Goal: Information Seeking & Learning: Compare options

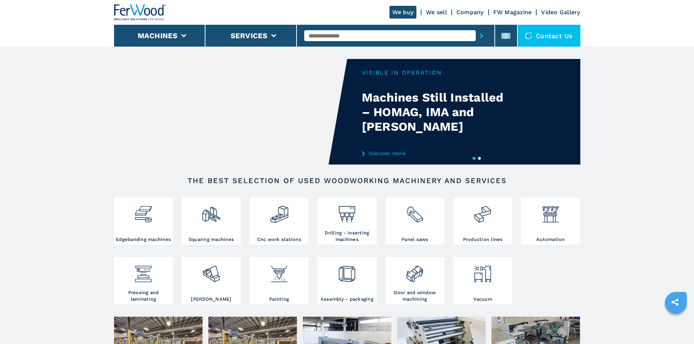
click at [325, 38] on input "text" at bounding box center [390, 35] width 172 height 11
paste input "******"
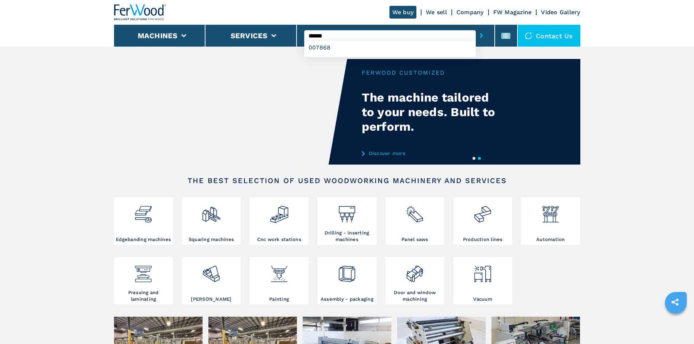
type input "******"
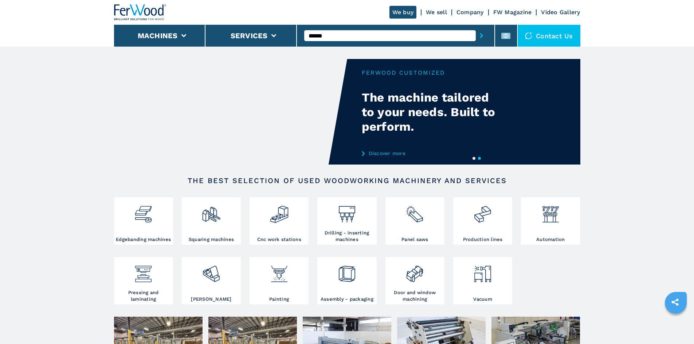
click at [480, 38] on icon "submit-button" at bounding box center [481, 35] width 3 height 5
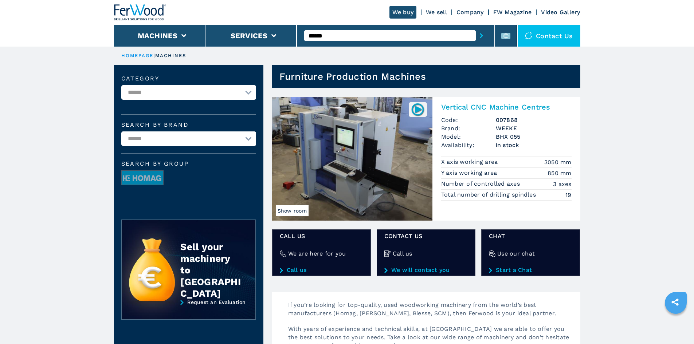
click at [475, 106] on h2 "Vertical CNC Machine Centres" at bounding box center [506, 107] width 130 height 9
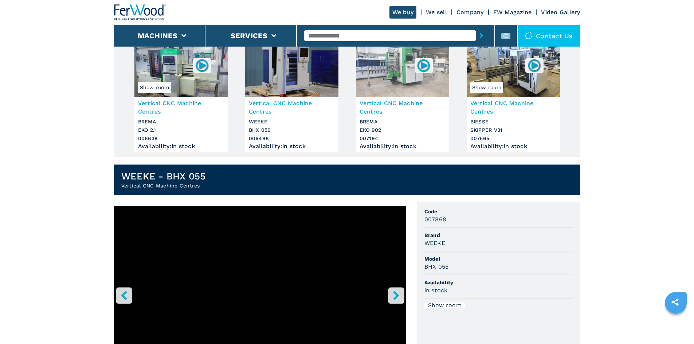
scroll to position [73, 0]
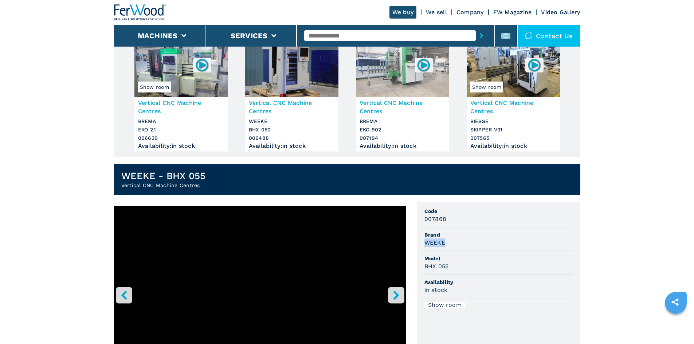
drag, startPoint x: 425, startPoint y: 245, endPoint x: 453, endPoint y: 243, distance: 28.5
click at [453, 243] on div "WEEKE" at bounding box center [499, 243] width 149 height 8
copy h3 "WEEKE"
click at [487, 249] on li "Brand WEEKE" at bounding box center [499, 240] width 149 height 24
drag, startPoint x: 424, startPoint y: 268, endPoint x: 463, endPoint y: 269, distance: 39.4
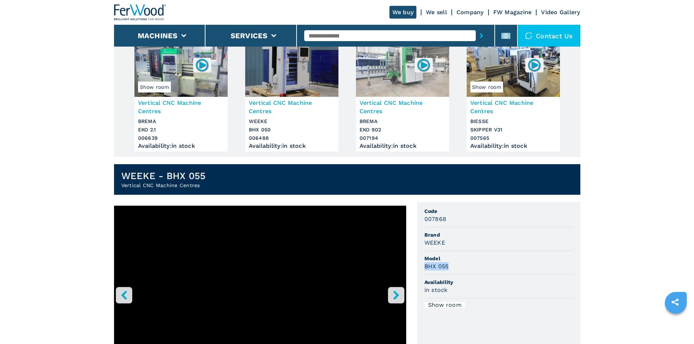
click at [463, 269] on ul "Code 007868 Brand WEEKE Model BHX 055 Availability in stock Show room" at bounding box center [498, 288] width 163 height 172
copy h3 "BHX 055"
click at [466, 266] on div "BHX 055" at bounding box center [499, 266] width 149 height 8
drag, startPoint x: 424, startPoint y: 219, endPoint x: 457, endPoint y: 222, distance: 34.0
click at [457, 222] on ul "Code 007868 Brand WEEKE Model BHX 055 Availability in stock Show room" at bounding box center [498, 288] width 163 height 172
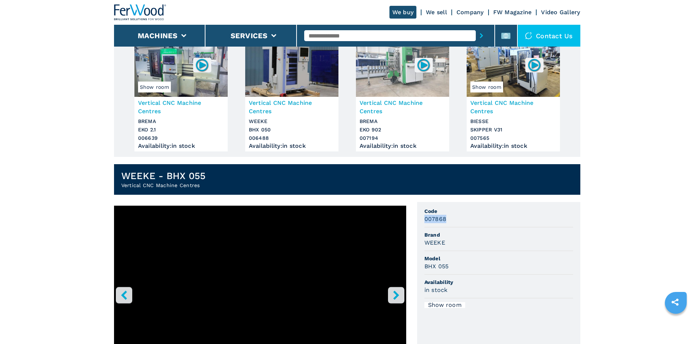
copy h3 "007868"
drag, startPoint x: 461, startPoint y: 216, endPoint x: 466, endPoint y: 214, distance: 5.1
click at [466, 214] on span "Code" at bounding box center [499, 211] width 149 height 7
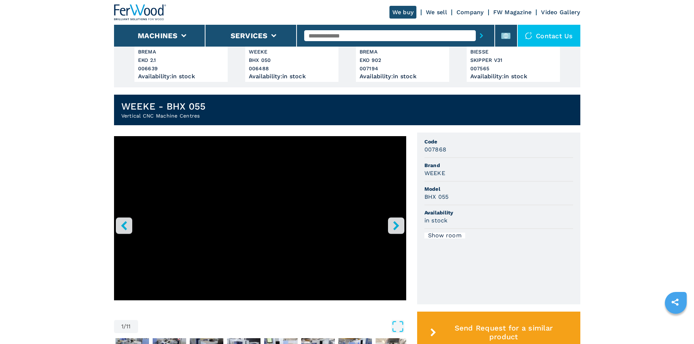
scroll to position [146, 0]
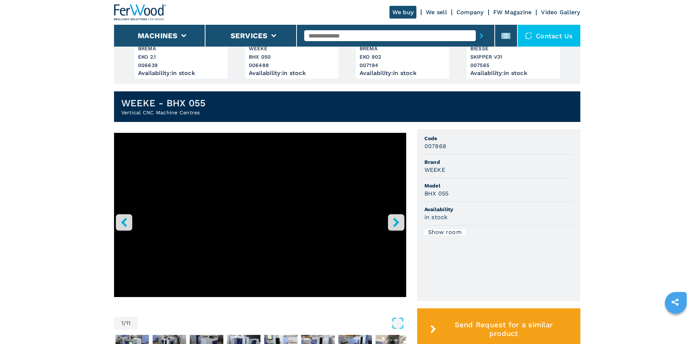
click at [436, 169] on h3 "WEEKE" at bounding box center [435, 170] width 21 height 8
drag, startPoint x: 436, startPoint y: 169, endPoint x: 468, endPoint y: 177, distance: 33.1
click at [436, 170] on h3 "WEEKE" at bounding box center [435, 170] width 21 height 8
copy h3 "WEEKE"
click at [483, 156] on li "Brand WEEKE" at bounding box center [499, 167] width 149 height 24
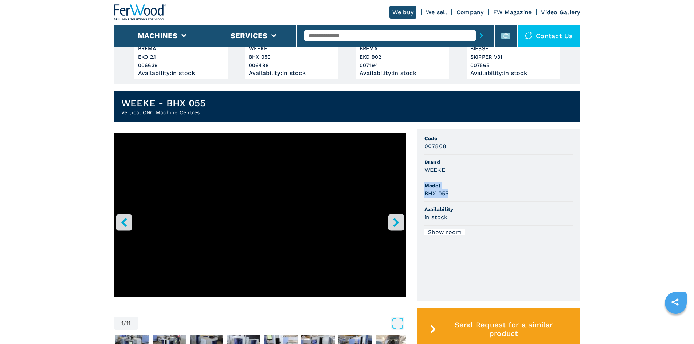
drag, startPoint x: 441, startPoint y: 191, endPoint x: 426, endPoint y: 188, distance: 15.9
click at [426, 188] on li "Model BHX 055" at bounding box center [499, 191] width 149 height 24
click at [446, 196] on h3 "BHX 055" at bounding box center [437, 194] width 24 height 8
drag, startPoint x: 448, startPoint y: 195, endPoint x: 424, endPoint y: 194, distance: 24.1
click at [424, 194] on ul "Code 007868 Brand WEEKE Model BHX 055 Availability in stock Show room" at bounding box center [498, 215] width 163 height 172
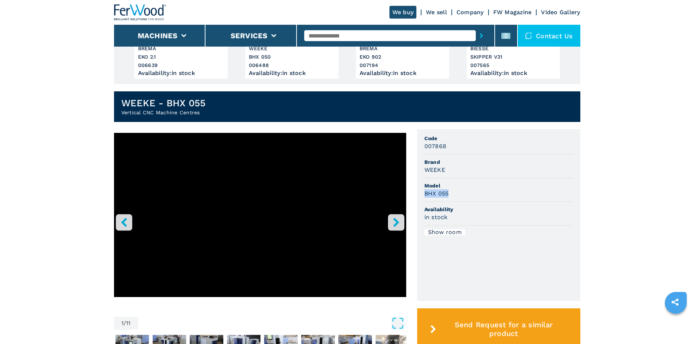
copy h3 "BHX 055"
click at [506, 206] on span "Availability" at bounding box center [499, 209] width 149 height 7
drag, startPoint x: 446, startPoint y: 146, endPoint x: 419, endPoint y: 147, distance: 27.4
click at [419, 147] on ul "Code 007868 Brand WEEKE Model BHX 055 Availability in stock Show room" at bounding box center [498, 215] width 163 height 172
copy h3 "007868"
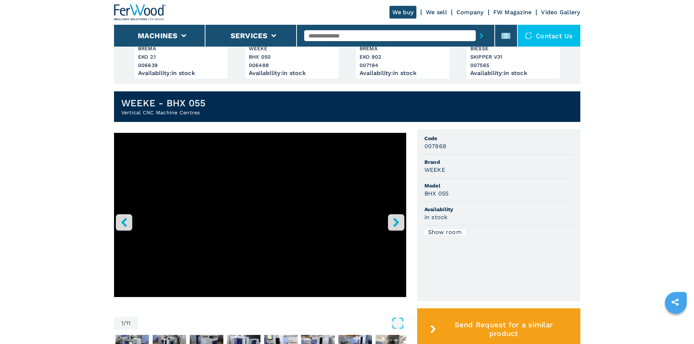
click at [527, 188] on span "Model" at bounding box center [499, 185] width 149 height 7
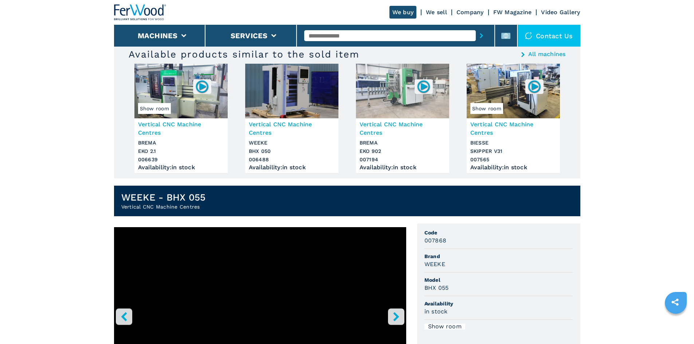
scroll to position [0, 0]
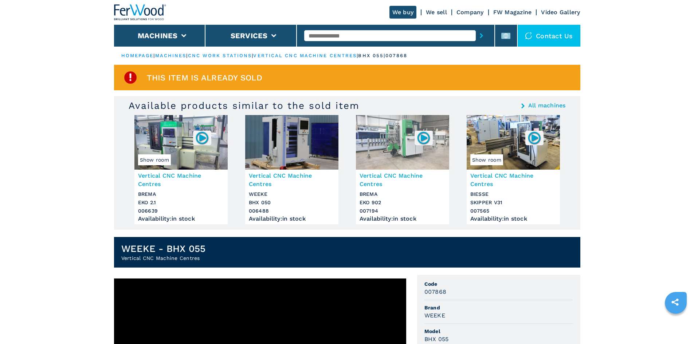
click at [332, 36] on input "text" at bounding box center [390, 35] width 172 height 11
paste input "******"
type input "******"
click at [476, 35] on button "submit-button" at bounding box center [481, 35] width 11 height 17
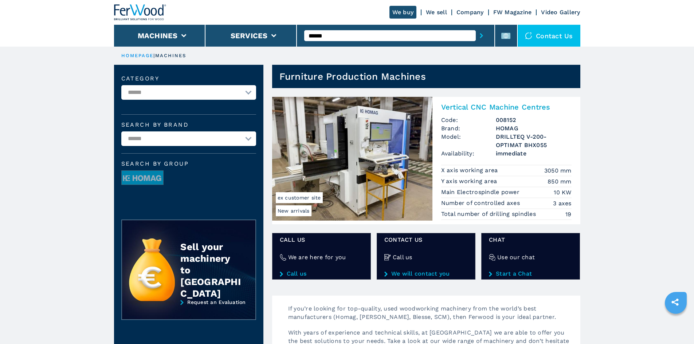
click at [476, 109] on h2 "Vertical CNC Machine Centres" at bounding box center [506, 107] width 130 height 9
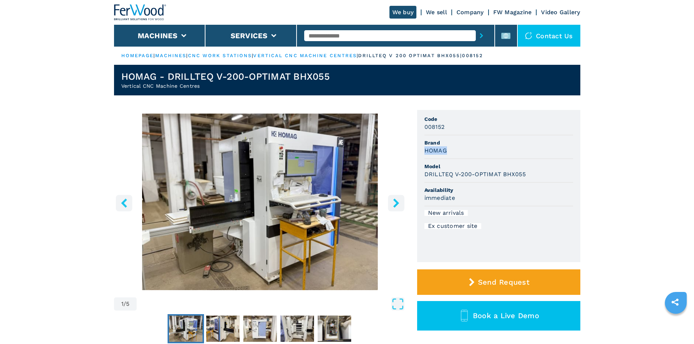
drag, startPoint x: 425, startPoint y: 149, endPoint x: 454, endPoint y: 154, distance: 29.8
click at [454, 154] on div "HOMAG" at bounding box center [499, 151] width 149 height 8
copy h3 "HOMAG"
click at [474, 161] on li "Model DRILLTEQ V-200-OPTIMAT BHX055" at bounding box center [499, 171] width 149 height 24
drag, startPoint x: 434, startPoint y: 173, endPoint x: 530, endPoint y: 173, distance: 95.5
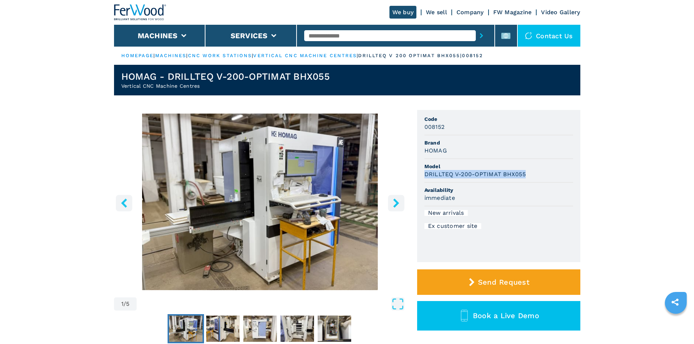
click at [530, 173] on div "DRILLTEQ V-200-OPTIMAT BHX055" at bounding box center [499, 174] width 149 height 8
copy h3 "DRILLTEQ V-200-OPTIMAT BHX055"
click at [530, 172] on div "DRILLTEQ V-200-OPTIMAT BHX055" at bounding box center [499, 174] width 149 height 8
drag, startPoint x: 425, startPoint y: 125, endPoint x: 452, endPoint y: 127, distance: 27.8
click at [452, 127] on div "008152" at bounding box center [499, 127] width 149 height 8
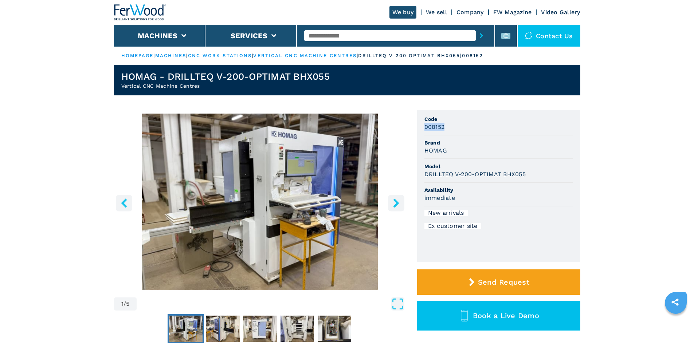
copy h3 "008152"
click at [459, 122] on span "Code" at bounding box center [499, 119] width 149 height 7
drag, startPoint x: 423, startPoint y: 148, endPoint x: 470, endPoint y: 153, distance: 47.0
click at [469, 153] on ul "Code 008152 Brand HOMAG Model DRILLTEQ V-200-OPTIMAT BHX055 Availability immedi…" at bounding box center [498, 186] width 163 height 152
copy h3 "HOMAG"
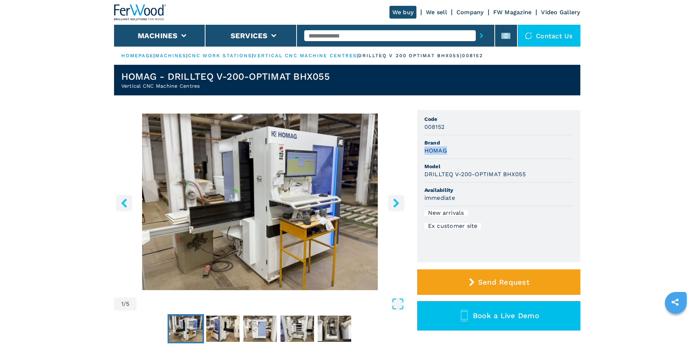
click at [489, 151] on div "HOMAG" at bounding box center [499, 151] width 149 height 8
drag, startPoint x: 423, startPoint y: 176, endPoint x: 524, endPoint y: 183, distance: 101.6
click at [524, 183] on ul "Code 008152 Brand HOMAG Model DRILLTEQ V-200-OPTIMAT BHX055 Availability immedi…" at bounding box center [498, 186] width 163 height 152
click at [527, 179] on li "Model DRILLTEQ V-200-OPTIMAT BHX055" at bounding box center [499, 171] width 149 height 24
drag, startPoint x: 443, startPoint y: 169, endPoint x: 515, endPoint y: 171, distance: 72.2
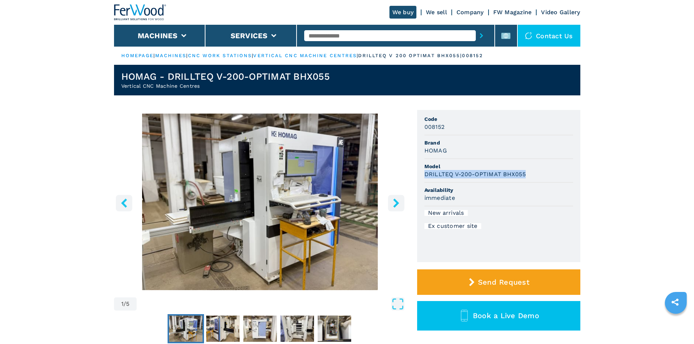
click at [528, 171] on div "DRILLTEQ V-200-OPTIMAT BHX055" at bounding box center [499, 174] width 149 height 8
click at [493, 165] on span "Model" at bounding box center [499, 166] width 149 height 7
drag, startPoint x: 425, startPoint y: 175, endPoint x: 549, endPoint y: 175, distance: 124.3
click at [549, 175] on div "DRILLTEQ V-200-OPTIMAT BHX055" at bounding box center [499, 174] width 149 height 8
click at [550, 175] on div "DRILLTEQ V-200-OPTIMAT BHX055" at bounding box center [499, 174] width 149 height 8
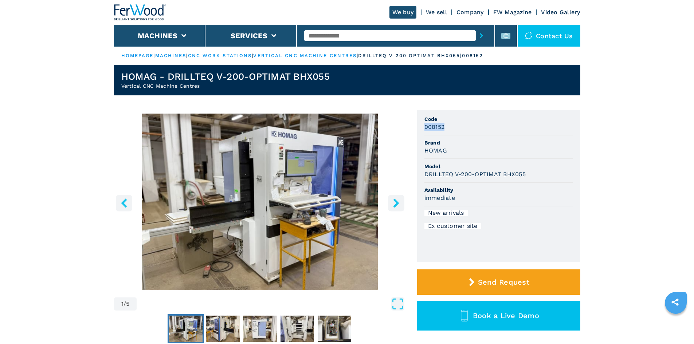
drag, startPoint x: 425, startPoint y: 126, endPoint x: 471, endPoint y: 130, distance: 45.8
click at [471, 130] on div "008152" at bounding box center [499, 127] width 149 height 8
click at [470, 131] on div "008152" at bounding box center [499, 127] width 149 height 8
click at [364, 34] on input "text" at bounding box center [390, 35] width 172 height 11
paste input "******"
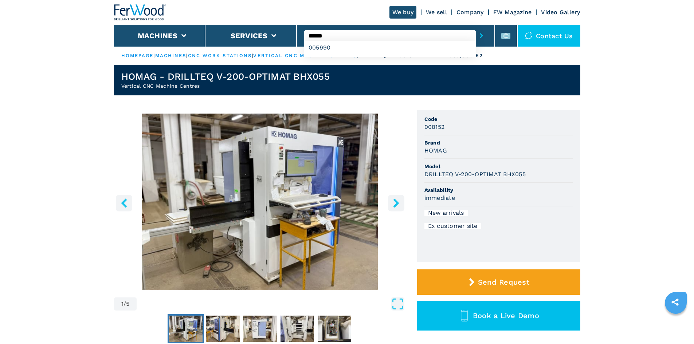
type input "******"
click at [480, 36] on icon "submit-button" at bounding box center [481, 35] width 3 height 5
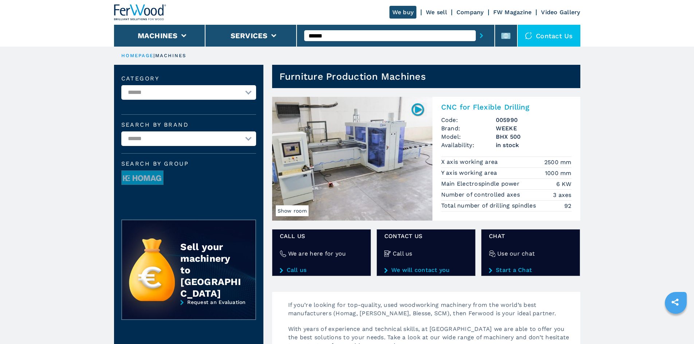
click at [455, 105] on h2 "CNC for Flexible Drilling" at bounding box center [506, 107] width 130 height 9
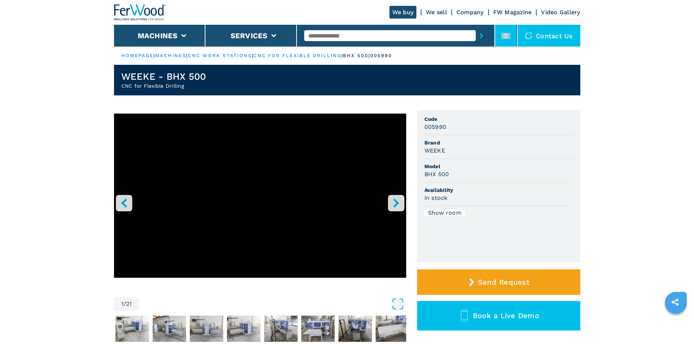
drag, startPoint x: 514, startPoint y: 38, endPoint x: 512, endPoint y: 43, distance: 5.6
click at [514, 38] on li at bounding box center [506, 36] width 22 height 22
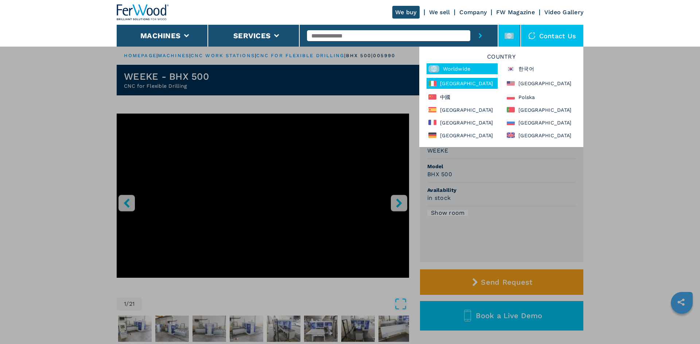
click at [453, 82] on div "[GEOGRAPHIC_DATA]" at bounding box center [461, 83] width 71 height 11
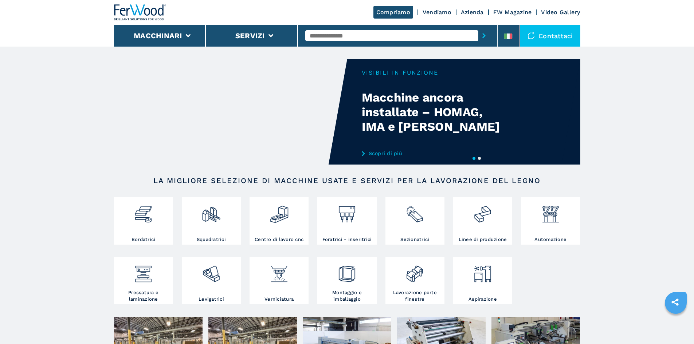
click at [367, 35] on input "text" at bounding box center [391, 35] width 173 height 11
click at [339, 34] on input "text" at bounding box center [391, 35] width 173 height 11
paste input "******"
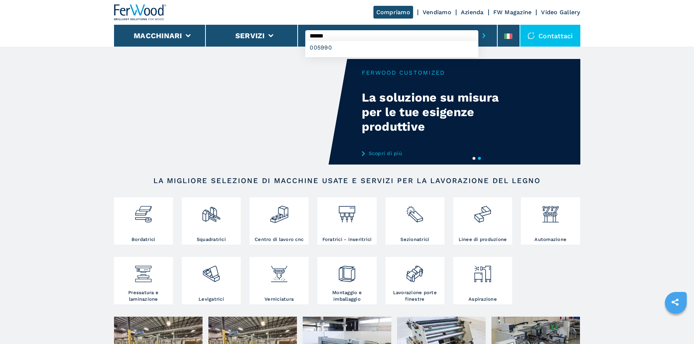
type input "******"
click at [483, 36] on icon "submit-button" at bounding box center [484, 35] width 3 height 5
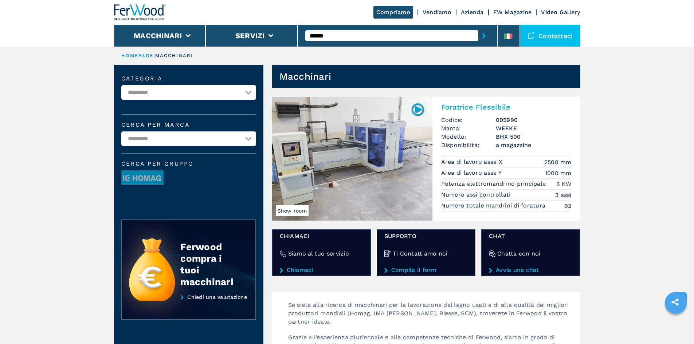
drag, startPoint x: 344, startPoint y: 37, endPoint x: 269, endPoint y: 51, distance: 76.1
click at [506, 34] on icon at bounding box center [505, 36] width 3 height 5
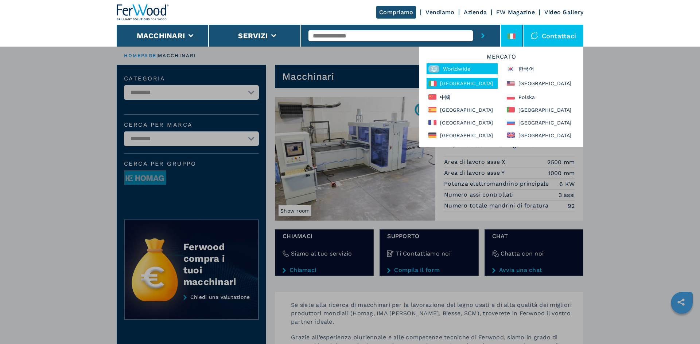
click at [479, 70] on div "Worldwide" at bounding box center [461, 68] width 71 height 11
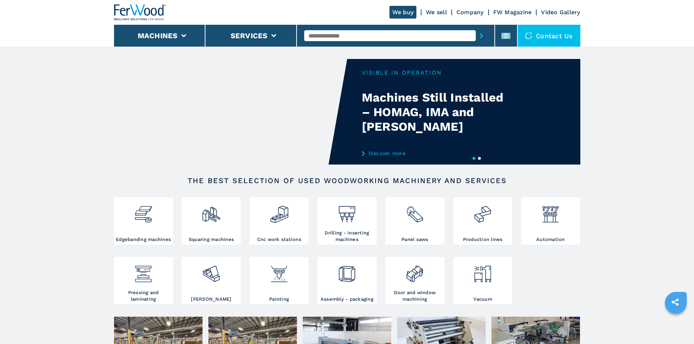
click at [340, 33] on input "text" at bounding box center [390, 35] width 172 height 11
paste input "******"
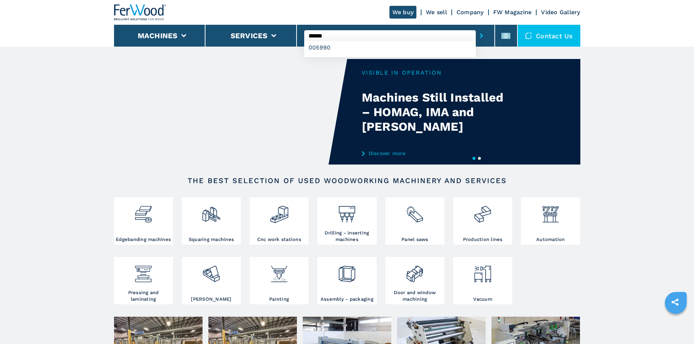
type input "******"
click at [476, 38] on button "submit-button" at bounding box center [481, 35] width 11 height 17
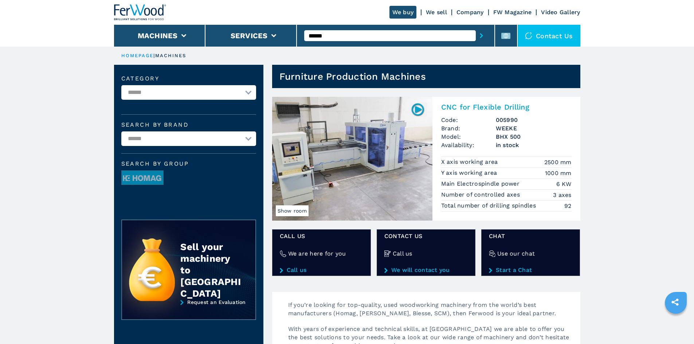
click at [487, 110] on h2 "CNC for Flexible Drilling" at bounding box center [506, 107] width 130 height 9
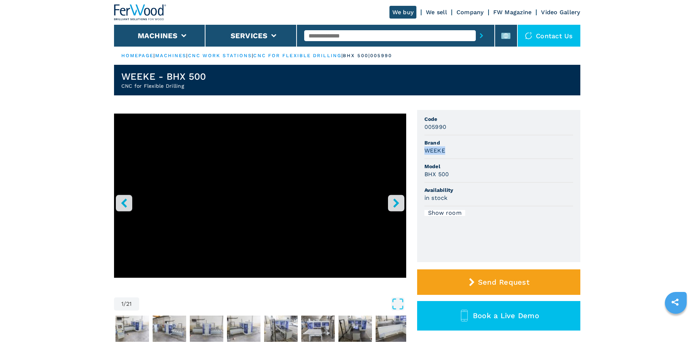
drag, startPoint x: 423, startPoint y: 150, endPoint x: 450, endPoint y: 150, distance: 27.7
click at [450, 150] on ul "Code 005990 Brand WEEKE Model BHX 500 Availability in stock Show room" at bounding box center [498, 186] width 163 height 152
copy h3 "WEEKE"
click at [453, 150] on div "WEEKE" at bounding box center [499, 151] width 149 height 8
drag, startPoint x: 449, startPoint y: 172, endPoint x: 488, endPoint y: 179, distance: 40.0
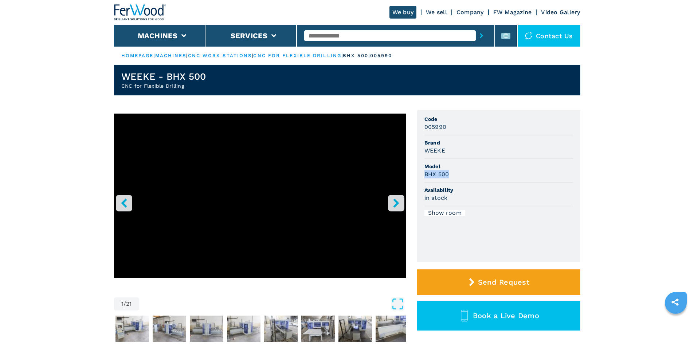
click at [419, 173] on ul "Code 005990 Brand WEEKE Model BHX 500 Availability in stock Show room" at bounding box center [498, 186] width 163 height 152
copy h3 "BHX 500"
click at [502, 180] on li "Model BHX 500" at bounding box center [499, 171] width 149 height 24
click at [536, 188] on span "Availability" at bounding box center [499, 190] width 149 height 7
drag, startPoint x: 446, startPoint y: 128, endPoint x: 420, endPoint y: 129, distance: 27.0
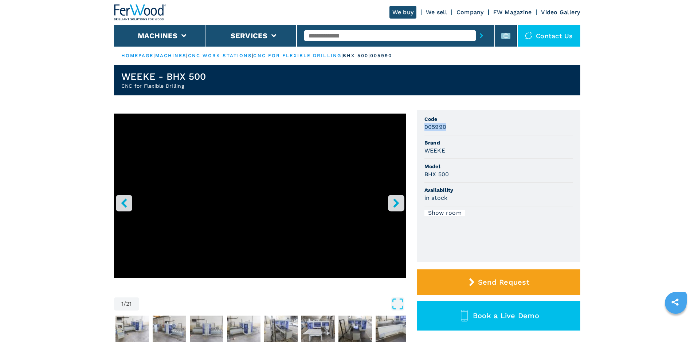
click at [420, 129] on ul "Code 005990 Brand WEEKE Model BHX 500 Availability in stock Show room" at bounding box center [498, 186] width 163 height 152
copy h3 "005990"
click at [549, 159] on li "Brand WEEKE" at bounding box center [499, 148] width 149 height 24
click at [338, 34] on input "text" at bounding box center [390, 35] width 172 height 11
paste input "******"
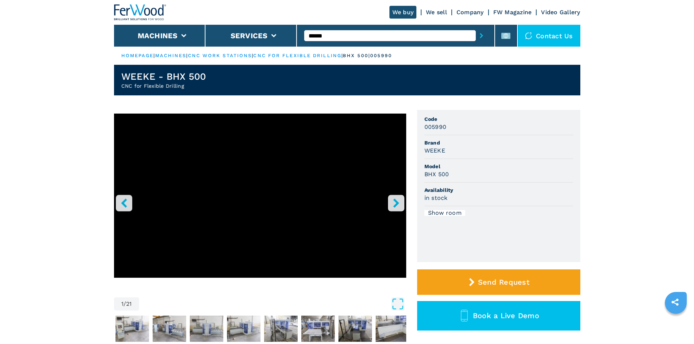
type input "******"
click at [476, 27] on button "submit-button" at bounding box center [481, 35] width 11 height 17
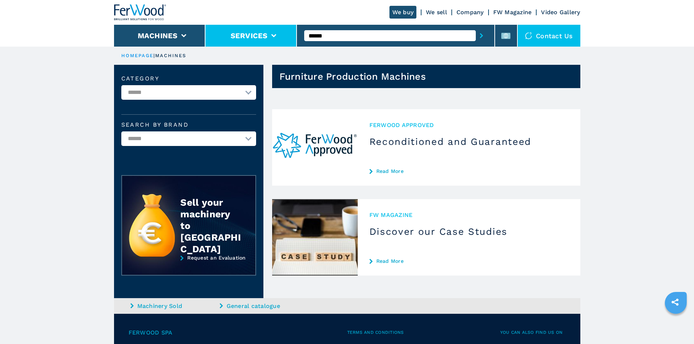
drag, startPoint x: 338, startPoint y: 34, endPoint x: 294, endPoint y: 33, distance: 43.8
click at [294, 33] on div "We buy We sell Company FW Magazine Video Gallery Machines Services ****** Conta…" at bounding box center [347, 23] width 467 height 47
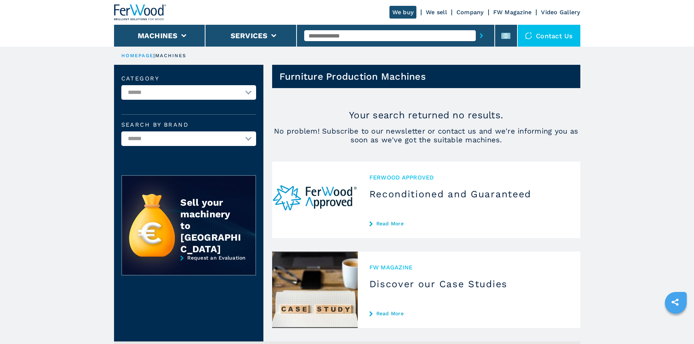
click at [333, 30] on div at bounding box center [395, 35] width 183 height 17
click at [335, 33] on input "text" at bounding box center [390, 35] width 172 height 11
paste input "******"
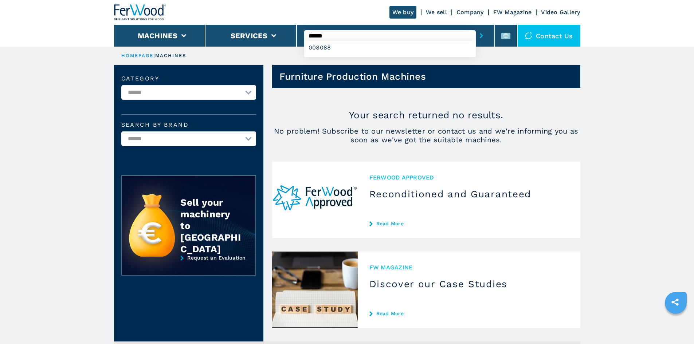
type input "******"
click at [476, 34] on button "submit-button" at bounding box center [481, 35] width 11 height 17
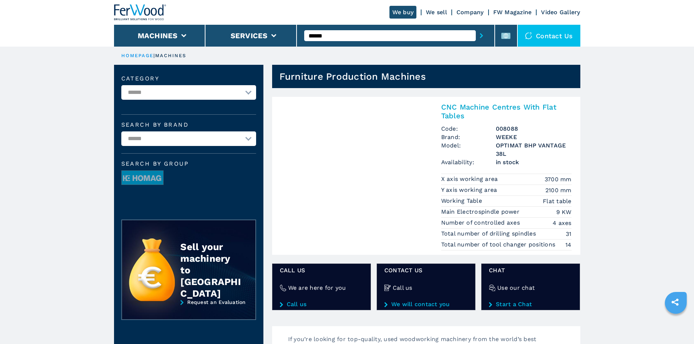
click at [504, 106] on h2 "CNC Machine Centres With Flat Tables" at bounding box center [506, 111] width 130 height 17
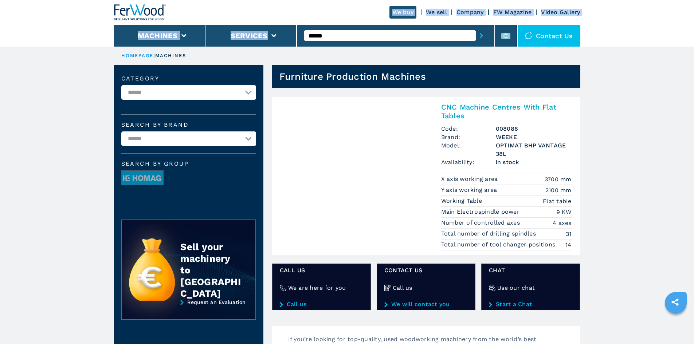
drag, startPoint x: 392, startPoint y: 24, endPoint x: 278, endPoint y: 17, distance: 114.3
click at [278, 17] on div "We buy We sell Company FW Magazine Video Gallery Machines Services ****** Conta…" at bounding box center [347, 23] width 467 height 47
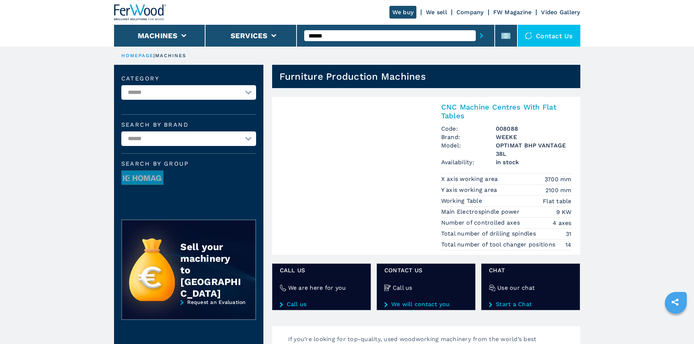
click at [348, 52] on ul "HOMEPAGE | machines" at bounding box center [347, 56] width 467 height 18
drag, startPoint x: 332, startPoint y: 38, endPoint x: 307, endPoint y: 37, distance: 25.5
click at [307, 37] on input "******" at bounding box center [390, 35] width 172 height 11
paste input "******"
type input "******"
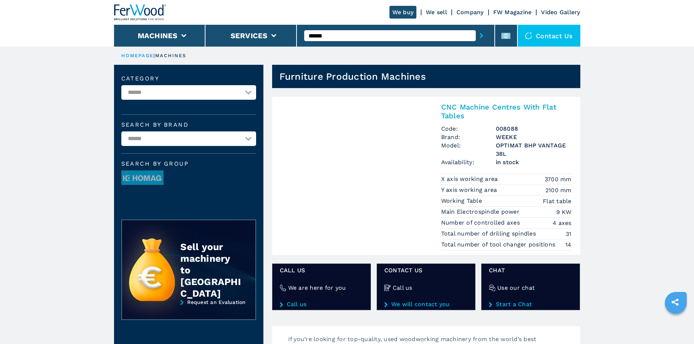
click at [476, 36] on button "submit-button" at bounding box center [481, 35] width 11 height 17
click at [484, 106] on h2 "CNC Machine Centres With Flat Tables" at bounding box center [506, 111] width 130 height 17
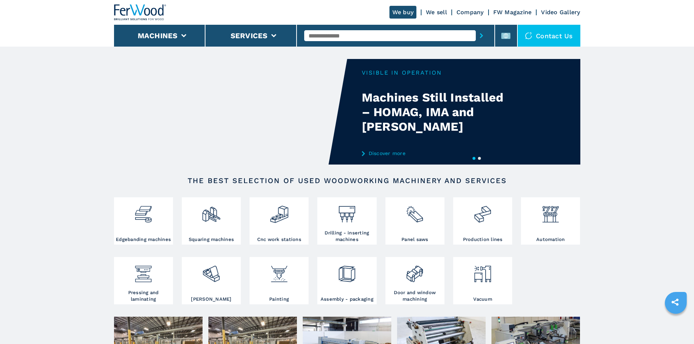
click at [345, 34] on input "text" at bounding box center [390, 35] width 172 height 11
paste input "******"
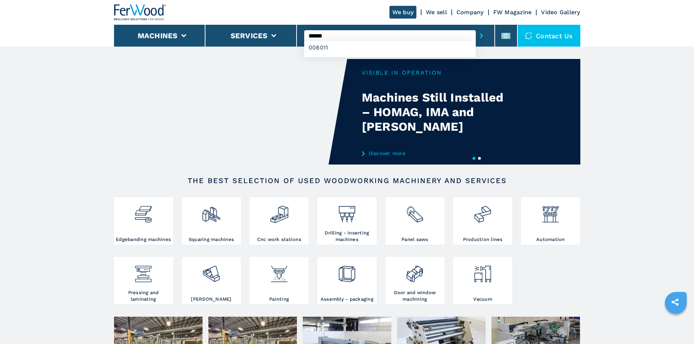
type input "******"
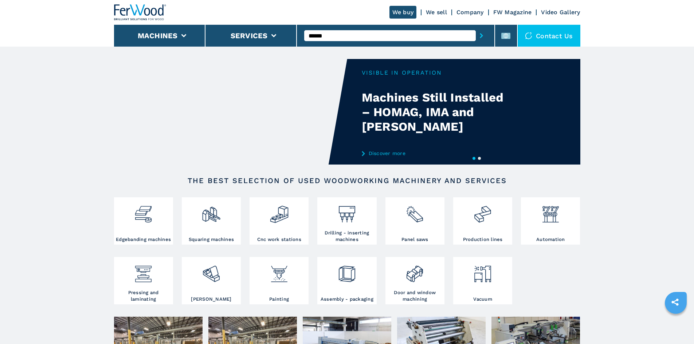
click at [480, 33] on button "submit-button" at bounding box center [481, 35] width 11 height 17
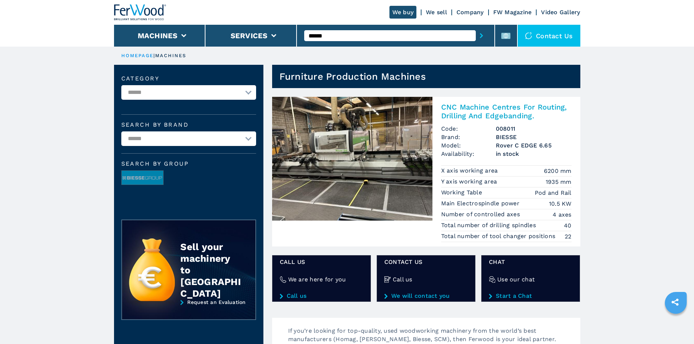
click at [481, 109] on h2 "CNC Machine Centres For Routing, Drilling And Edgebanding." at bounding box center [506, 111] width 130 height 17
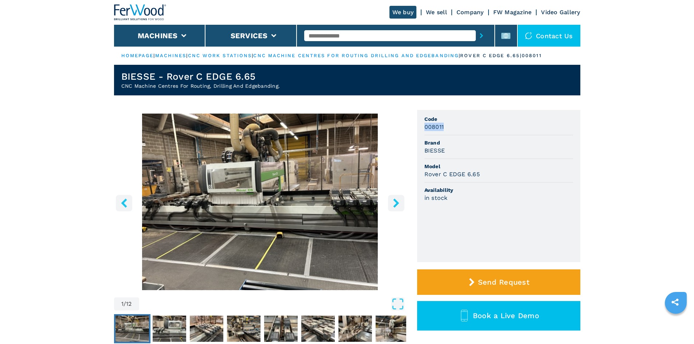
drag, startPoint x: 425, startPoint y: 128, endPoint x: 445, endPoint y: 127, distance: 20.4
click at [445, 127] on div "008011" at bounding box center [499, 127] width 149 height 8
copy h3 "008011"
click at [462, 128] on div "008011" at bounding box center [499, 127] width 149 height 8
drag, startPoint x: 424, startPoint y: 149, endPoint x: 448, endPoint y: 150, distance: 23.7
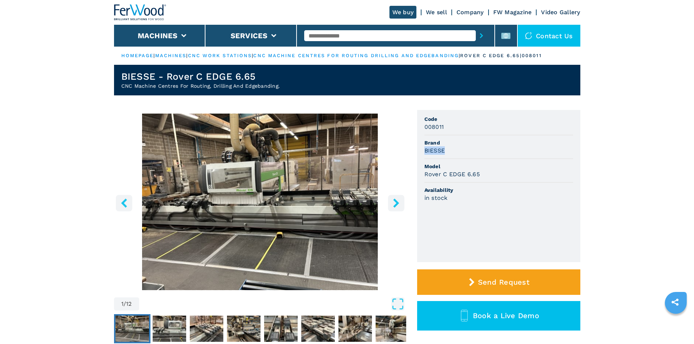
click at [448, 150] on ul "Code 008011 Brand BIESSE Model Rover C EDGE 6.65 Availability in stock" at bounding box center [498, 186] width 163 height 152
copy h3 "BIESSE"
click at [470, 152] on div "BIESSE" at bounding box center [499, 151] width 149 height 8
click at [492, 158] on li "Brand BIESSE" at bounding box center [499, 148] width 149 height 24
drag, startPoint x: 425, startPoint y: 174, endPoint x: 483, endPoint y: 171, distance: 58.4
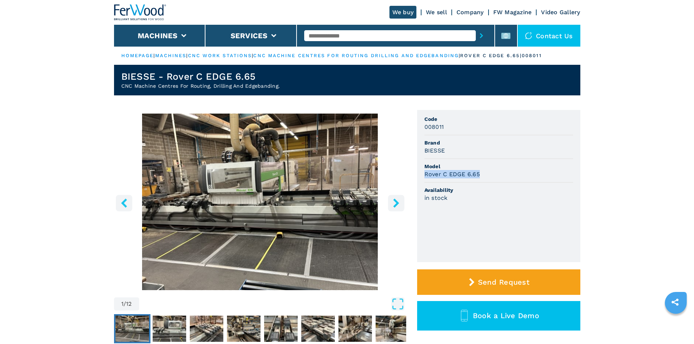
click at [483, 171] on div "Rover C EDGE 6.65" at bounding box center [499, 174] width 149 height 8
copy h3 "Rover C EDGE 6.65"
click at [483, 171] on div "Rover C EDGE 6.65" at bounding box center [499, 174] width 149 height 8
click at [249, 194] on img "Go to Slide 1" at bounding box center [260, 202] width 292 height 177
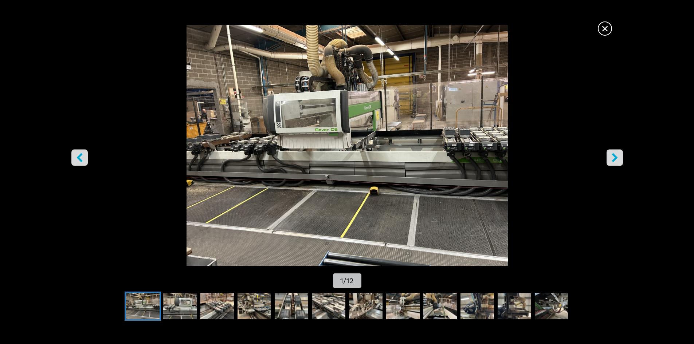
click at [607, 31] on span "×" at bounding box center [605, 27] width 13 height 13
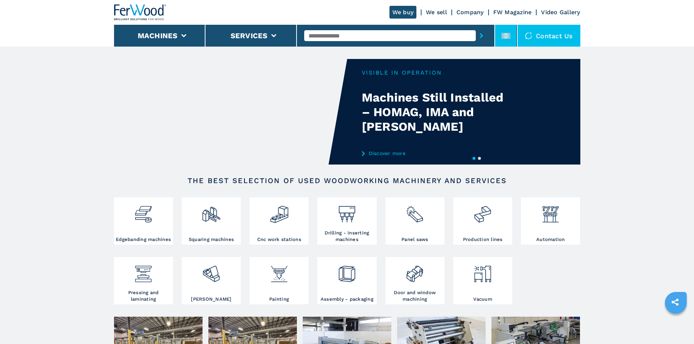
click at [509, 37] on rect at bounding box center [506, 36] width 9 height 6
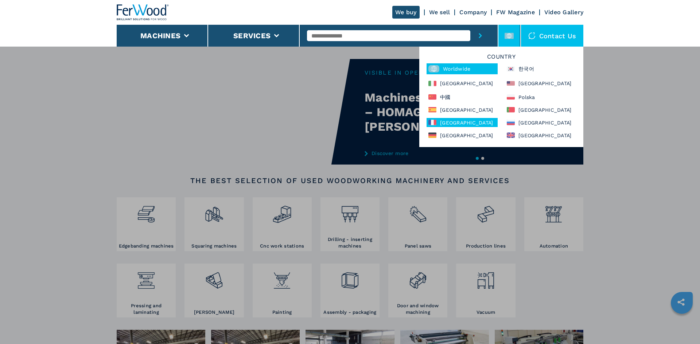
click at [439, 122] on div "France" at bounding box center [461, 122] width 71 height 9
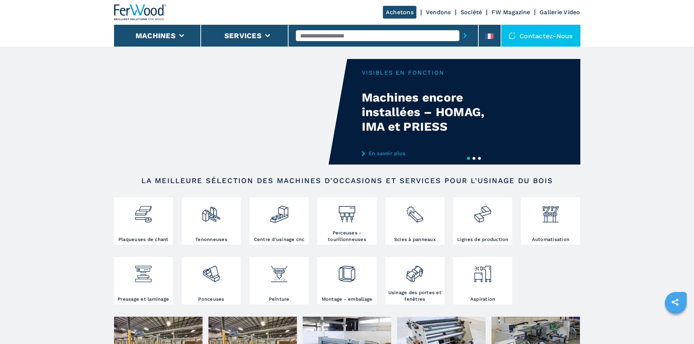
click at [379, 39] on input "text" at bounding box center [378, 35] width 164 height 11
paste input "**********"
type input "**********"
click at [443, 34] on input "**********" at bounding box center [373, 35] width 155 height 11
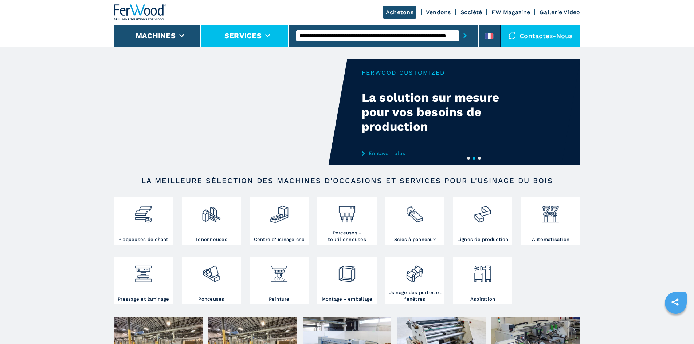
scroll to position [0, 0]
drag, startPoint x: 448, startPoint y: 35, endPoint x: 256, endPoint y: 32, distance: 192.1
click at [256, 32] on div "**********" at bounding box center [347, 23] width 467 height 47
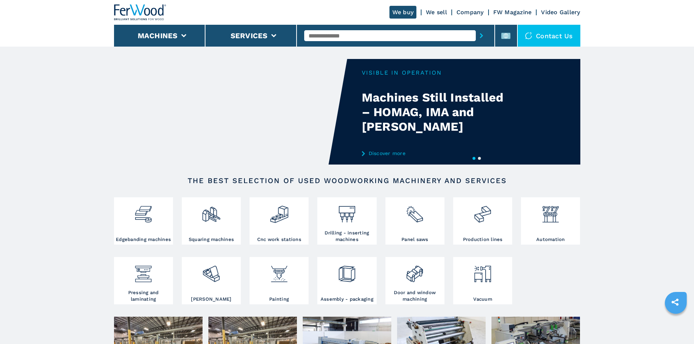
click at [356, 28] on div at bounding box center [395, 35] width 183 height 17
click at [356, 32] on input "text" at bounding box center [390, 35] width 172 height 11
click at [499, 38] on li at bounding box center [506, 36] width 22 height 22
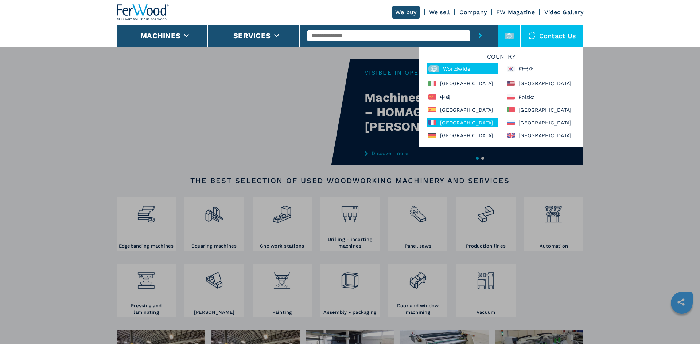
click at [449, 125] on div "[GEOGRAPHIC_DATA]" at bounding box center [461, 122] width 71 height 9
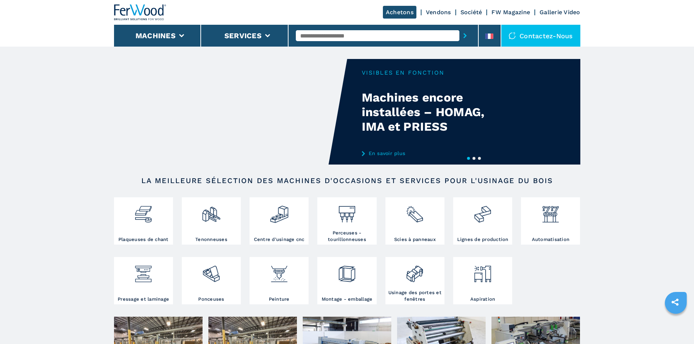
drag, startPoint x: 627, startPoint y: 53, endPoint x: 618, endPoint y: 54, distance: 8.9
click at [385, 35] on input "text" at bounding box center [378, 35] width 164 height 11
click at [334, 39] on input "text" at bounding box center [378, 35] width 164 height 11
paste input "******"
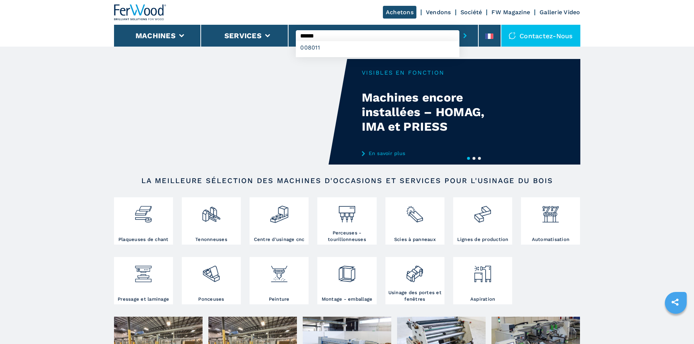
type input "******"
click at [464, 38] on icon "submit-button" at bounding box center [465, 35] width 3 height 5
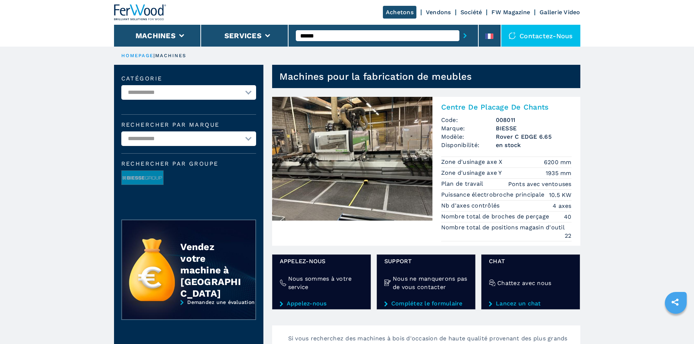
click at [493, 108] on h2 "Centre De Placage De Chants" at bounding box center [506, 107] width 130 height 9
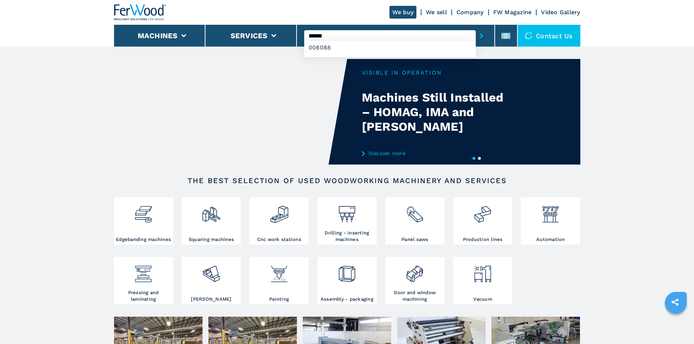
type input "******"
click at [476, 34] on button "submit-button" at bounding box center [481, 35] width 11 height 17
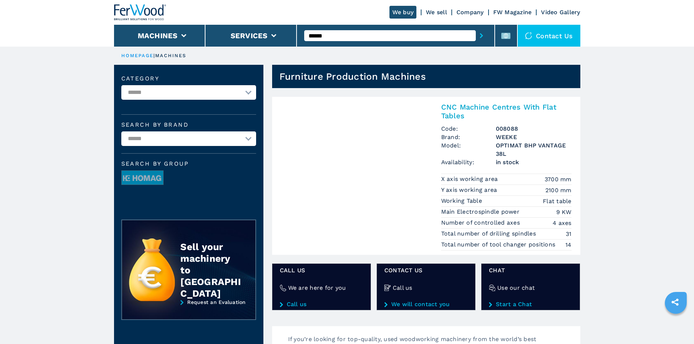
click at [476, 109] on h2 "CNC Machine Centres With Flat Tables" at bounding box center [506, 111] width 130 height 17
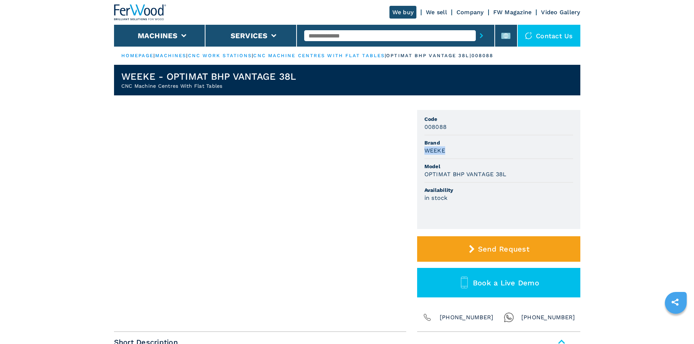
drag, startPoint x: 423, startPoint y: 151, endPoint x: 447, endPoint y: 155, distance: 24.4
click at [447, 155] on ul "Code 008088 Brand WEEKE Model OPTIMAT BHP VANTAGE 38L Availability in stock" at bounding box center [498, 169] width 163 height 119
copy h3 "WEEKE"
click at [464, 153] on div "WEEKE" at bounding box center [499, 151] width 149 height 8
drag, startPoint x: 430, startPoint y: 174, endPoint x: 517, endPoint y: 178, distance: 87.6
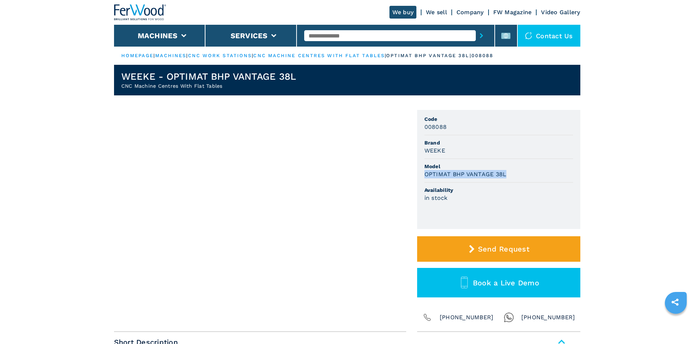
click at [517, 178] on ul "Code 008088 Brand WEEKE Model OPTIMAT BHP VANTAGE 38L Availability in stock" at bounding box center [498, 169] width 163 height 119
copy h3 "OPTIMAT BHP VANTAGE 38L"
drag, startPoint x: 524, startPoint y: 173, endPoint x: 412, endPoint y: 139, distance: 117.7
click at [525, 172] on div "OPTIMAT BHP VANTAGE 38L" at bounding box center [499, 174] width 149 height 8
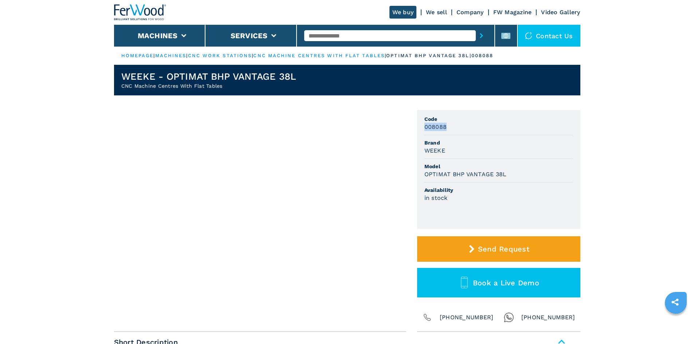
drag, startPoint x: 424, startPoint y: 126, endPoint x: 448, endPoint y: 127, distance: 24.4
click at [448, 127] on ul "Code 008088 Brand WEEKE Model OPTIMAT BHP VANTAGE 38L Availability in stock" at bounding box center [498, 169] width 163 height 119
copy h3 "008088"
click at [460, 128] on div "008088" at bounding box center [499, 127] width 149 height 8
click at [356, 34] on input "text" at bounding box center [390, 35] width 172 height 11
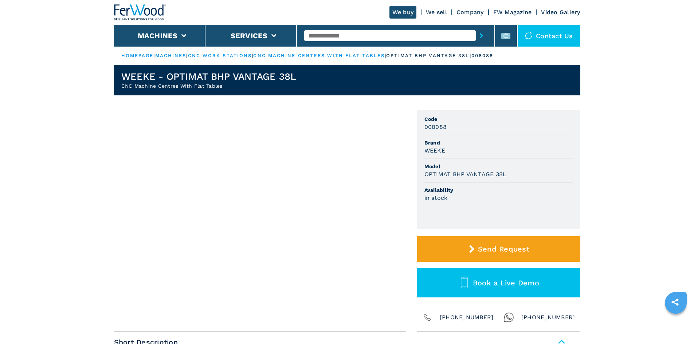
paste input "******"
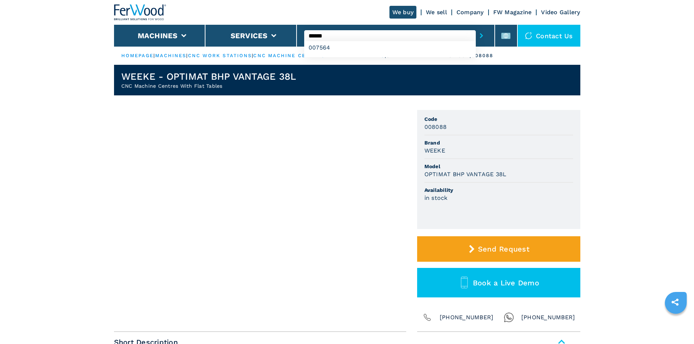
type input "******"
click at [476, 38] on button "submit-button" at bounding box center [481, 35] width 11 height 17
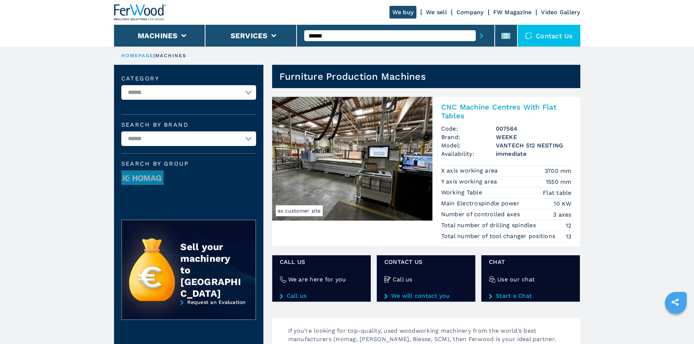
click at [475, 104] on h2 "CNC Machine Centres With Flat Tables" at bounding box center [506, 111] width 130 height 17
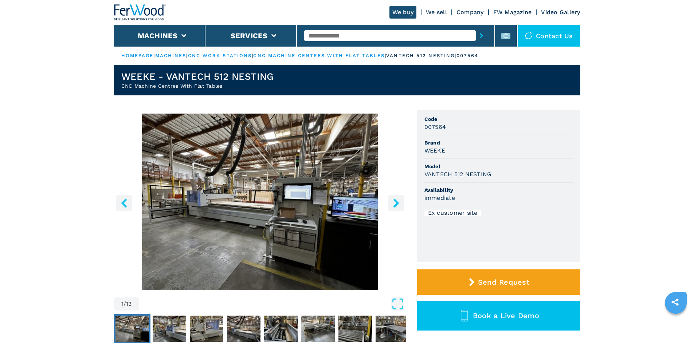
click at [431, 151] on h3 "WEEKE" at bounding box center [435, 151] width 21 height 8
click at [504, 156] on li "Brand WEEKE" at bounding box center [499, 148] width 149 height 24
drag, startPoint x: 424, startPoint y: 148, endPoint x: 446, endPoint y: 151, distance: 22.7
click at [446, 151] on ul "Code 007564 Brand WEEKE Model VANTECH 512 NESTING Availability immediate Ex cus…" at bounding box center [498, 186] width 163 height 152
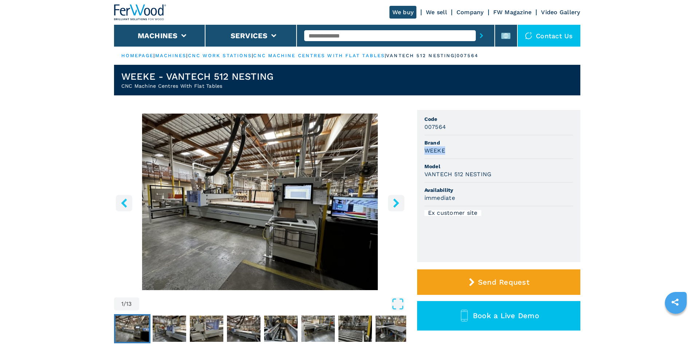
copy h3 "WEEKE"
click at [495, 160] on li "Model VANTECH 512 NESTING" at bounding box center [499, 171] width 149 height 24
drag, startPoint x: 421, startPoint y: 176, endPoint x: 507, endPoint y: 174, distance: 86.0
click at [507, 174] on ul "Code 007564 Brand WEEKE Model VANTECH 512 NESTING Availability immediate Ex cus…" at bounding box center [498, 186] width 163 height 152
copy h3 "VANTECH 512 NESTING"
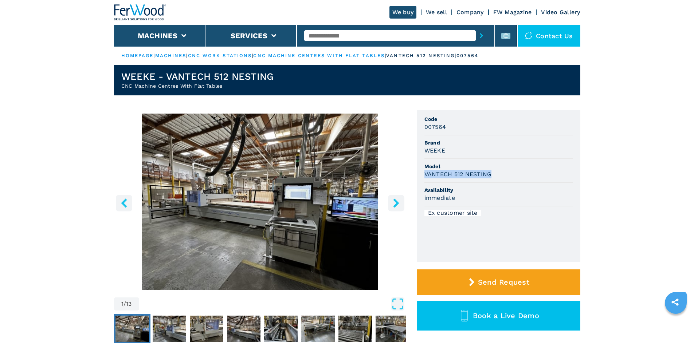
click at [507, 173] on div "VANTECH 512 NESTING" at bounding box center [499, 174] width 149 height 8
drag, startPoint x: 426, startPoint y: 128, endPoint x: 448, endPoint y: 128, distance: 21.9
click at [448, 128] on ul "Code 007564 Brand WEEKE Model VANTECH 512 NESTING Availability immediate Ex cus…" at bounding box center [498, 186] width 163 height 152
copy h3 "007564"
click at [473, 133] on li "Code 007564" at bounding box center [499, 124] width 149 height 24
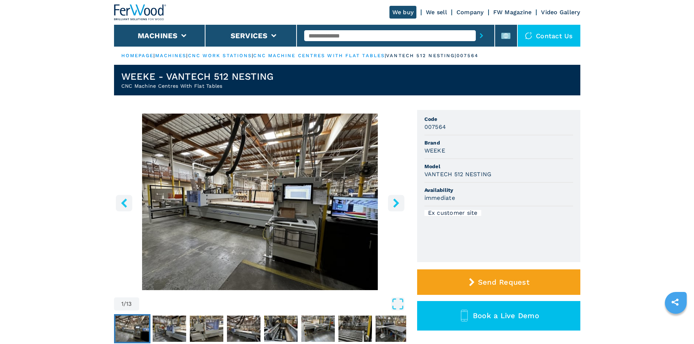
click at [331, 36] on input "text" at bounding box center [390, 35] width 172 height 11
paste input "******"
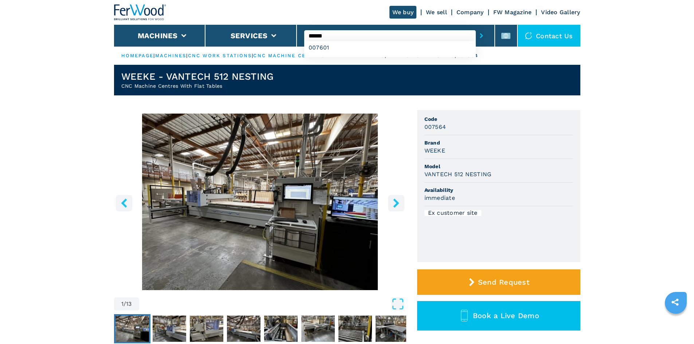
type input "******"
click at [476, 38] on button "submit-button" at bounding box center [481, 35] width 11 height 17
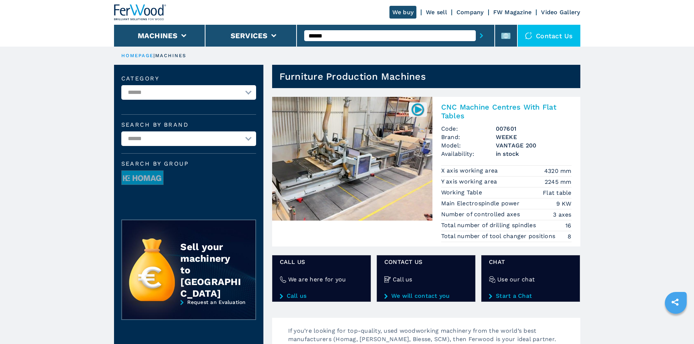
click at [488, 108] on h2 "CNC Machine Centres With Flat Tables" at bounding box center [506, 111] width 130 height 17
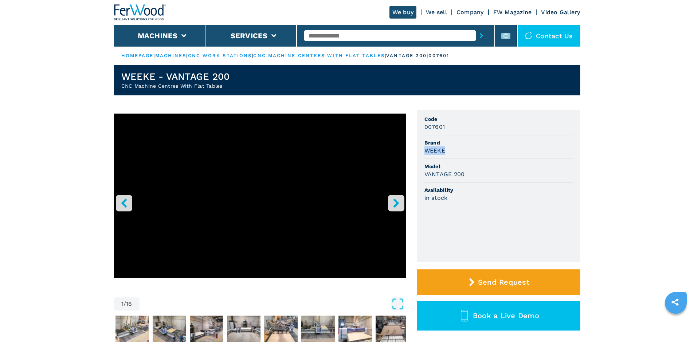
drag, startPoint x: 425, startPoint y: 148, endPoint x: 451, endPoint y: 150, distance: 26.0
click at [451, 150] on div "WEEKE" at bounding box center [499, 151] width 149 height 8
copy h3 "WEEKE"
click at [458, 157] on li "Brand WEEKE" at bounding box center [499, 148] width 149 height 24
drag, startPoint x: 426, startPoint y: 175, endPoint x: 471, endPoint y: 173, distance: 45.6
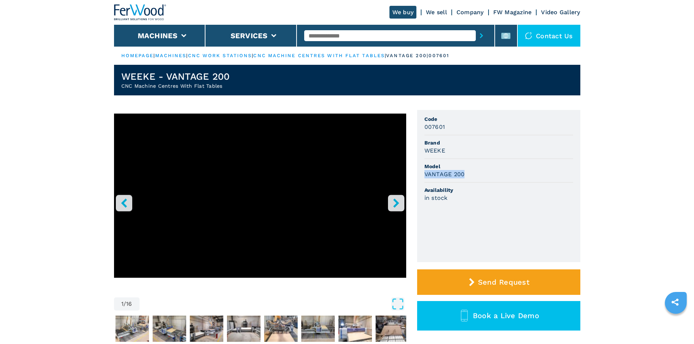
click at [471, 173] on div "VANTAGE 200" at bounding box center [499, 174] width 149 height 8
copy h3 "VANTAGE 200"
click at [483, 173] on div "VANTAGE 200" at bounding box center [499, 174] width 149 height 8
drag, startPoint x: 424, startPoint y: 126, endPoint x: 465, endPoint y: 126, distance: 41.6
click at [465, 126] on ul "Code 007601 Brand WEEKE Model VANTAGE 200 Availability in stock" at bounding box center [498, 186] width 163 height 152
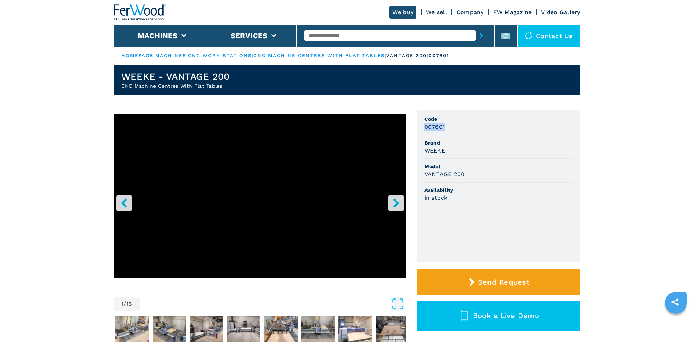
copy h3 "007601"
click at [463, 134] on li "Code 007601" at bounding box center [499, 124] width 149 height 24
click at [356, 35] on input "text" at bounding box center [390, 35] width 172 height 11
paste input "******"
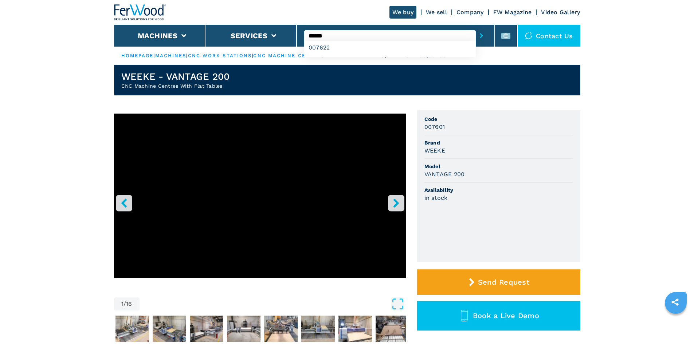
type input "******"
click at [476, 37] on button "submit-button" at bounding box center [481, 35] width 11 height 17
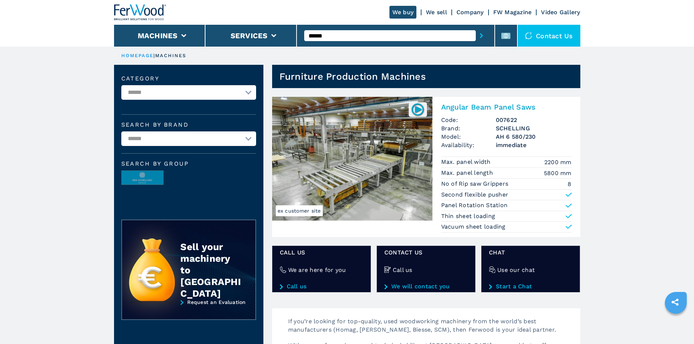
click at [481, 105] on h2 "Angular Beam Panel Saws" at bounding box center [506, 107] width 130 height 9
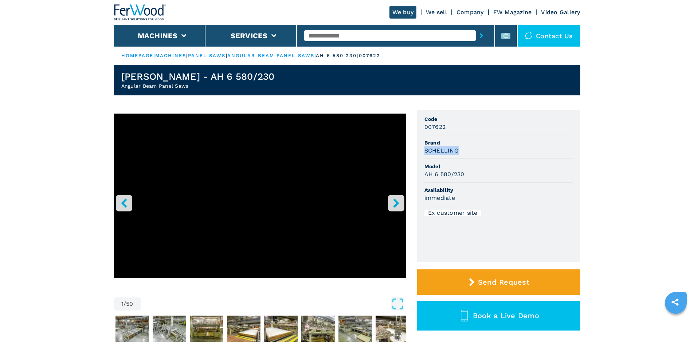
drag, startPoint x: 423, startPoint y: 150, endPoint x: 461, endPoint y: 151, distance: 38.3
click at [461, 151] on ul "Code 007622 Brand SCHELLING Model AH 6 580/230 Availability immediate Ex custom…" at bounding box center [498, 186] width 163 height 152
copy h3 "SCHELLING"
click at [495, 161] on li "Model AH 6 580/230" at bounding box center [499, 171] width 149 height 24
drag, startPoint x: 424, startPoint y: 176, endPoint x: 468, endPoint y: 181, distance: 44.4
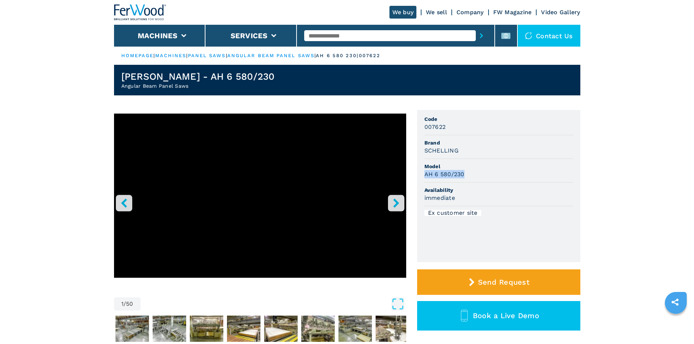
click at [468, 181] on li "Model AH 6 580/230" at bounding box center [499, 171] width 149 height 24
click at [483, 168] on span "Model" at bounding box center [499, 166] width 149 height 7
drag, startPoint x: 425, startPoint y: 127, endPoint x: 457, endPoint y: 129, distance: 31.8
click at [457, 129] on div "007622" at bounding box center [499, 127] width 149 height 8
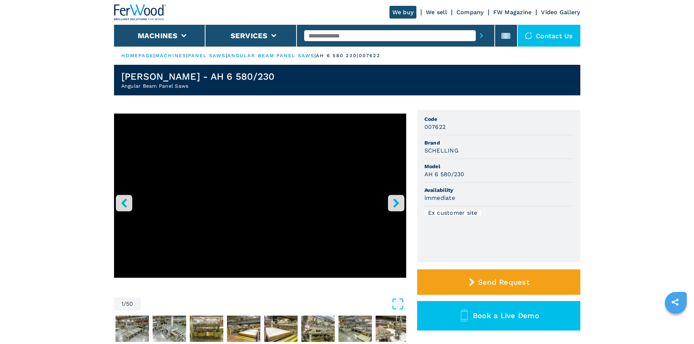
click at [329, 34] on input "text" at bounding box center [390, 35] width 172 height 11
paste input "******"
type input "******"
click at [480, 34] on icon "submit-button" at bounding box center [481, 35] width 3 height 5
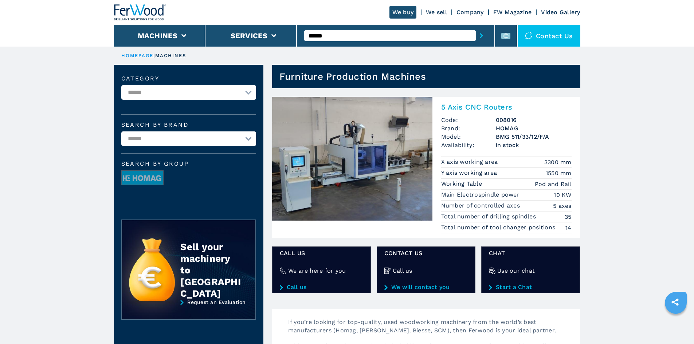
click at [460, 108] on h2 "5 Axis CNC Routers" at bounding box center [506, 107] width 130 height 9
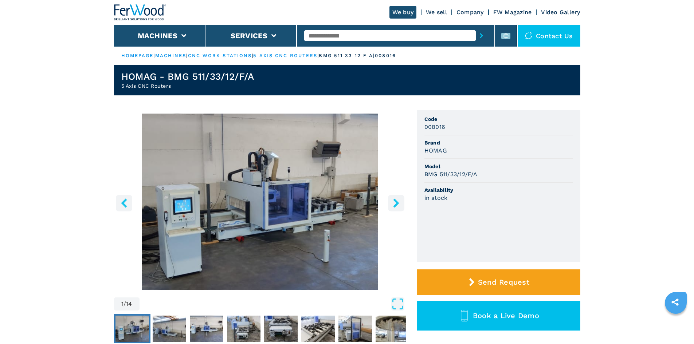
click at [436, 151] on h3 "HOMAG" at bounding box center [436, 151] width 23 height 8
click at [465, 149] on div "HOMAG" at bounding box center [499, 151] width 149 height 8
click at [434, 150] on h3 "HOMAG" at bounding box center [436, 151] width 23 height 8
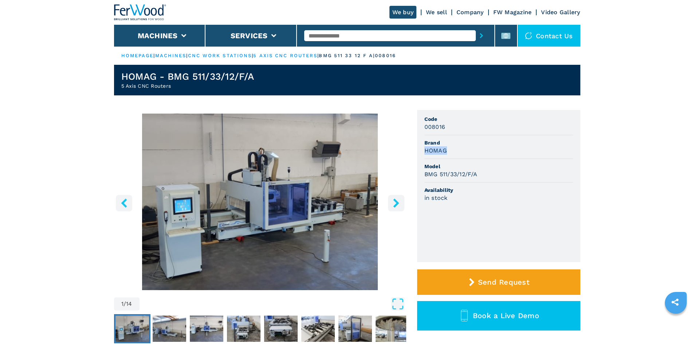
click at [501, 158] on li "Brand HOMAG" at bounding box center [499, 148] width 149 height 24
drag, startPoint x: 424, startPoint y: 175, endPoint x: 498, endPoint y: 178, distance: 74.8
click at [498, 178] on ul "Code 008016 Brand HOMAG Model BMG 511/33/12/F/A Availability in stock" at bounding box center [498, 186] width 163 height 152
click at [499, 177] on div "BMG 511/33/12/F/A" at bounding box center [499, 174] width 149 height 8
drag, startPoint x: 424, startPoint y: 127, endPoint x: 461, endPoint y: 129, distance: 36.5
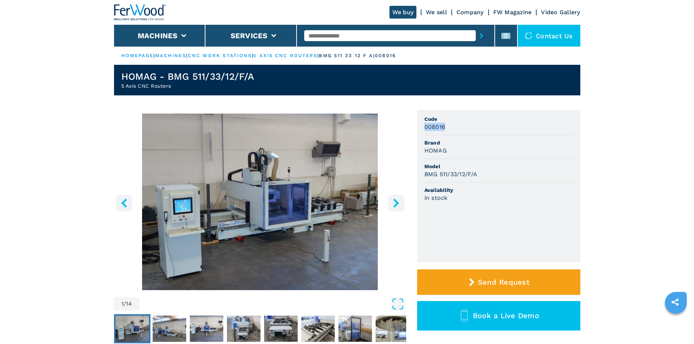
click at [461, 129] on div "008016" at bounding box center [499, 127] width 149 height 8
click at [348, 37] on input "text" at bounding box center [390, 35] width 172 height 11
paste input "******"
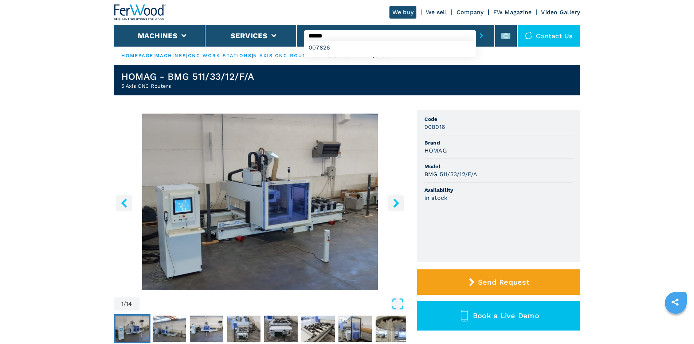
type input "******"
click at [480, 38] on icon "submit-button" at bounding box center [481, 35] width 3 height 5
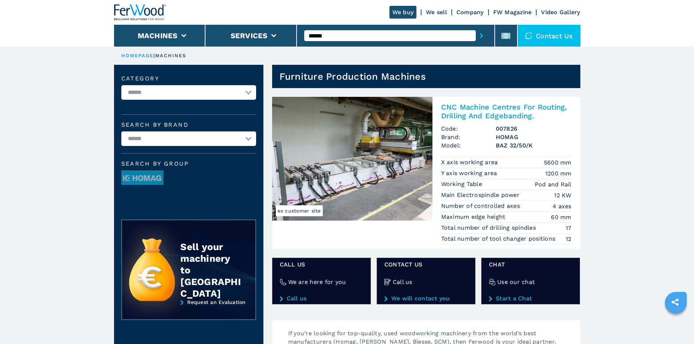
click at [466, 107] on h2 "CNC Machine Centres For Routing, Drilling And Edgebanding." at bounding box center [506, 111] width 130 height 17
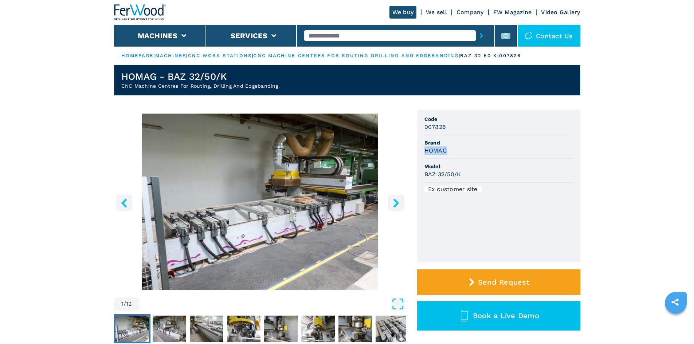
drag, startPoint x: 445, startPoint y: 151, endPoint x: 413, endPoint y: 150, distance: 31.4
click at [413, 150] on div "1 / 12 Unit Measure ****** ******** Code 007826 Brand HOMAG Model BAZ 32/50/K E…" at bounding box center [347, 237] width 467 height 255
click at [491, 156] on li "Brand HOMAG" at bounding box center [499, 148] width 149 height 24
drag, startPoint x: 458, startPoint y: 174, endPoint x: 424, endPoint y: 172, distance: 34.3
click at [424, 172] on ul "Code 007826 Brand HOMAG Model BAZ 32/50/K Ex customer site" at bounding box center [498, 186] width 163 height 152
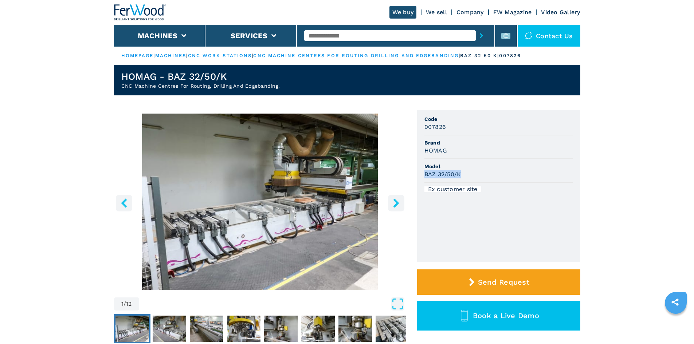
click at [487, 171] on div "BAZ 32/50/K" at bounding box center [499, 174] width 149 height 8
drag, startPoint x: 448, startPoint y: 128, endPoint x: 424, endPoint y: 129, distance: 24.8
click at [420, 129] on ul "Code 007826 Brand HOMAG Model BAZ 32/50/K Ex customer site" at bounding box center [498, 186] width 163 height 152
click at [497, 139] on span "Brand" at bounding box center [499, 142] width 149 height 7
click at [330, 30] on input "text" at bounding box center [390, 35] width 172 height 11
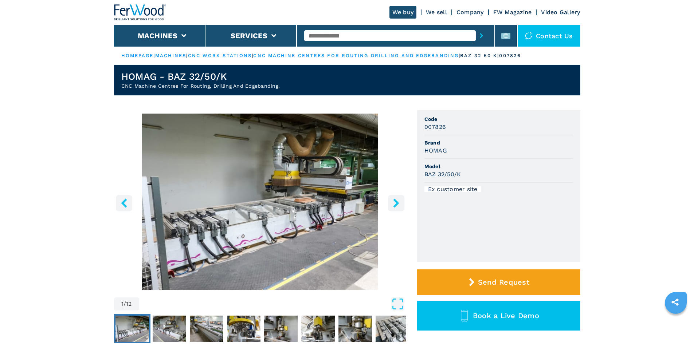
paste input "******"
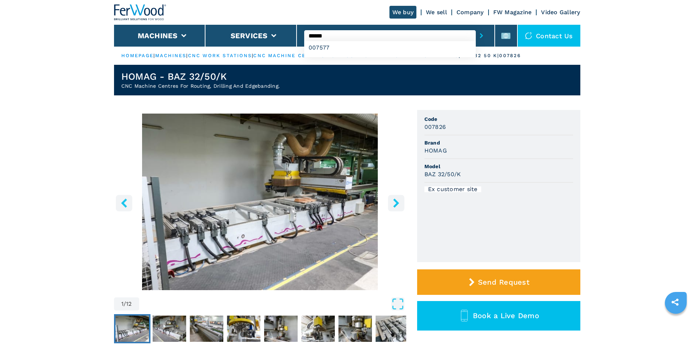
type input "******"
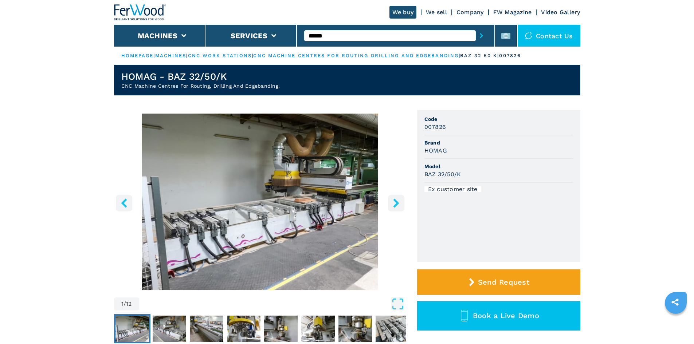
click at [476, 32] on button "submit-button" at bounding box center [481, 35] width 11 height 17
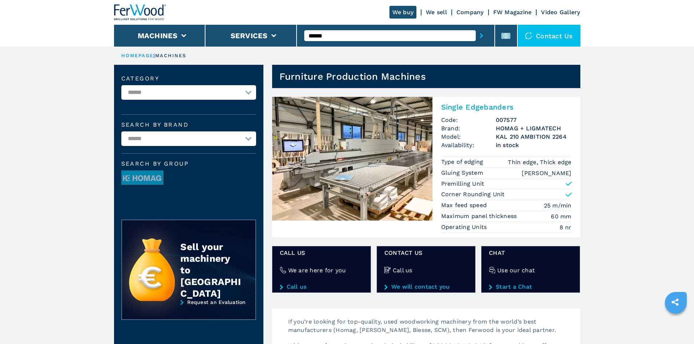
click at [489, 103] on h2 "Single Edgebanders" at bounding box center [506, 107] width 130 height 9
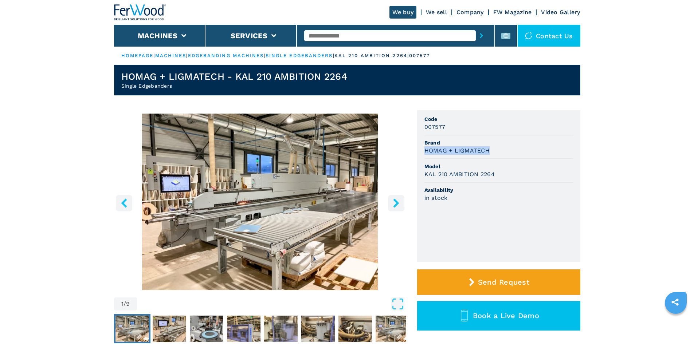
drag, startPoint x: 425, startPoint y: 151, endPoint x: 487, endPoint y: 148, distance: 61.3
click at [487, 148] on h3 "HOMAG + LIGMATECH" at bounding box center [457, 151] width 65 height 8
click at [510, 153] on div "HOMAG + LIGMATECH" at bounding box center [499, 151] width 149 height 8
drag, startPoint x: 495, startPoint y: 174, endPoint x: 425, endPoint y: 172, distance: 70.7
click at [425, 172] on div "KAL 210 AMBITION 2264" at bounding box center [499, 174] width 149 height 8
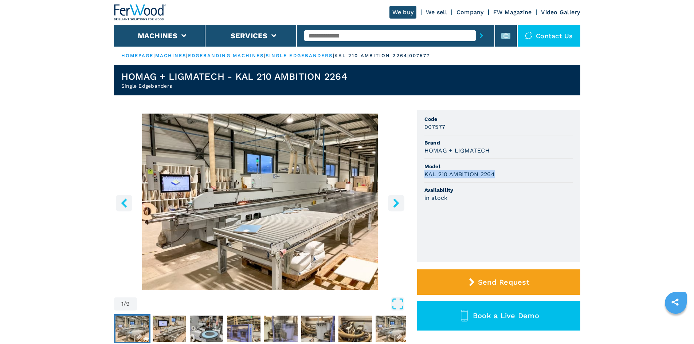
click at [541, 171] on div "KAL 210 AMBITION 2264" at bounding box center [499, 174] width 149 height 8
drag, startPoint x: 445, startPoint y: 127, endPoint x: 422, endPoint y: 124, distance: 22.8
click at [422, 124] on ul "Code 007577 Brand HOMAG + LIGMATECH Model KAL 210 AMBITION 2264 Availability in…" at bounding box center [498, 186] width 163 height 152
click at [477, 135] on li "Code 007577" at bounding box center [499, 124] width 149 height 24
click at [355, 37] on input "text" at bounding box center [390, 35] width 172 height 11
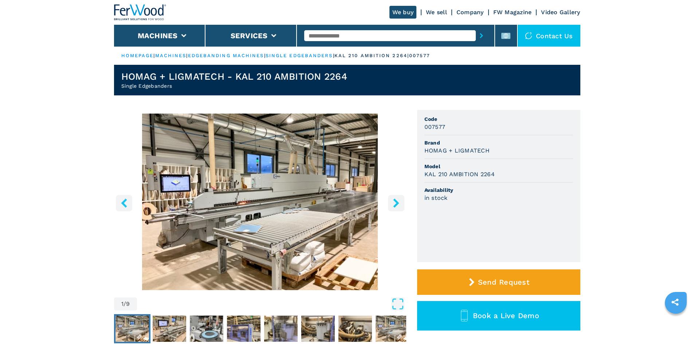
paste input "******"
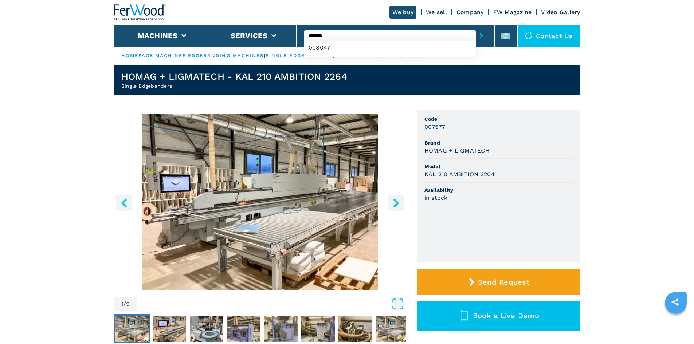
type input "******"
click at [480, 35] on icon "submit-button" at bounding box center [481, 35] width 3 height 5
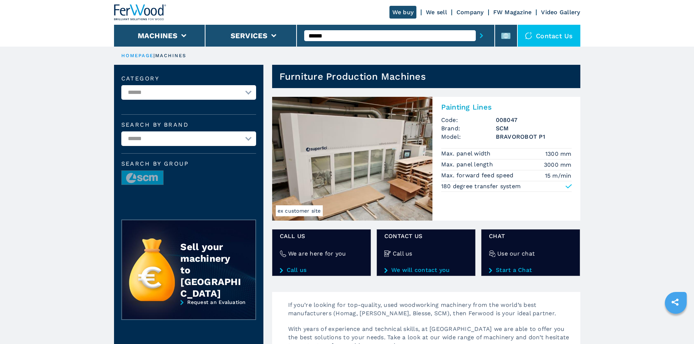
click at [481, 106] on h2 "Painting Lines" at bounding box center [506, 107] width 130 height 9
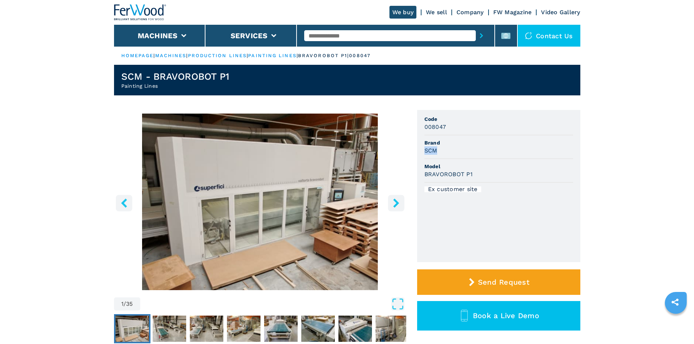
drag, startPoint x: 425, startPoint y: 151, endPoint x: 439, endPoint y: 152, distance: 14.3
click at [439, 152] on div "SCM" at bounding box center [499, 151] width 149 height 8
click at [462, 150] on div "SCM" at bounding box center [499, 151] width 149 height 8
drag, startPoint x: 425, startPoint y: 176, endPoint x: 477, endPoint y: 177, distance: 51.4
click at [477, 177] on div "BRAVOROBOT P1" at bounding box center [499, 174] width 149 height 8
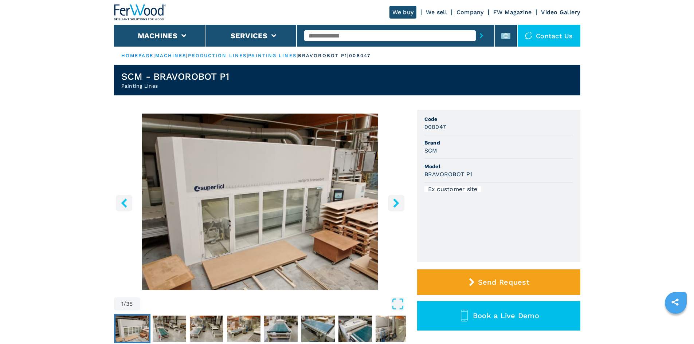
click at [503, 168] on span "Model" at bounding box center [499, 166] width 149 height 7
drag, startPoint x: 425, startPoint y: 124, endPoint x: 459, endPoint y: 128, distance: 33.3
click at [459, 128] on ul "Code 008047 Brand SCM Model BRAVOROBOT P1 Ex customer site" at bounding box center [498, 186] width 163 height 152
click at [463, 128] on div "008047" at bounding box center [499, 127] width 149 height 8
click at [359, 40] on input "text" at bounding box center [390, 35] width 172 height 11
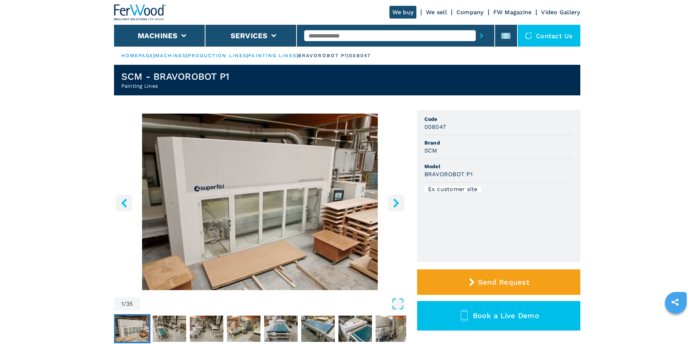
paste input "**********"
type input "**********"
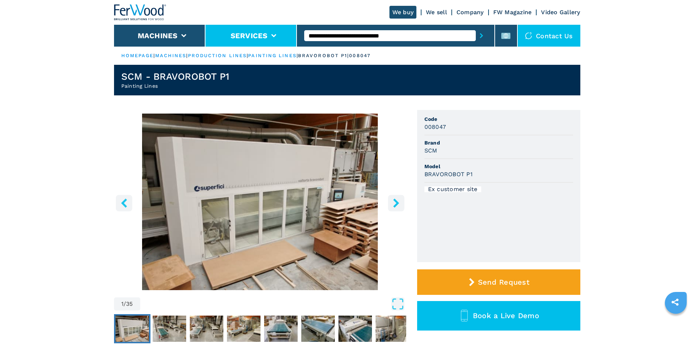
drag, startPoint x: 410, startPoint y: 39, endPoint x: 277, endPoint y: 39, distance: 133.0
click at [277, 39] on div "**********" at bounding box center [347, 23] width 467 height 47
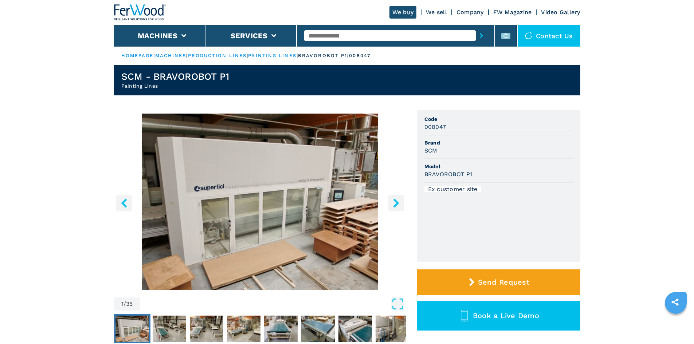
click at [420, 38] on input "text" at bounding box center [390, 35] width 172 height 11
paste input "******"
type input "******"
click at [476, 39] on button "submit-button" at bounding box center [481, 35] width 11 height 17
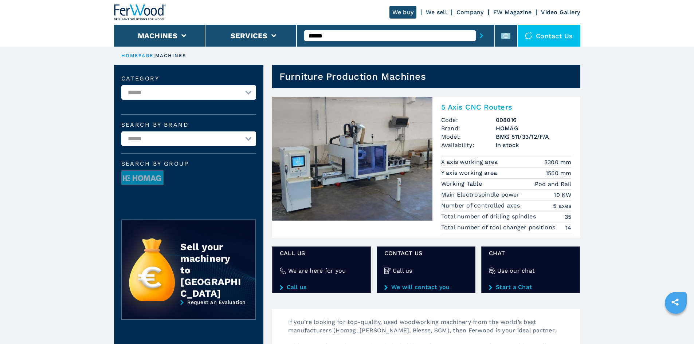
click at [492, 106] on h2 "5 Axis CNC Routers" at bounding box center [506, 107] width 130 height 9
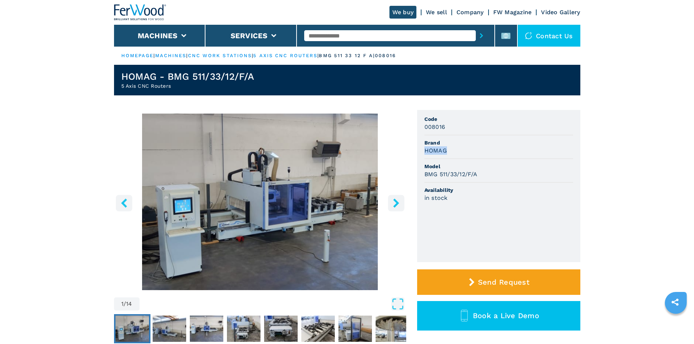
drag, startPoint x: 424, startPoint y: 153, endPoint x: 469, endPoint y: 149, distance: 44.7
click at [469, 149] on div "HOMAG" at bounding box center [499, 151] width 149 height 8
click at [476, 148] on div "HOMAG" at bounding box center [499, 151] width 149 height 8
drag, startPoint x: 424, startPoint y: 175, endPoint x: 490, endPoint y: 177, distance: 66.0
click at [490, 177] on ul "Code 008016 Brand HOMAG Model BMG 511/33/12/F/A Availability in stock" at bounding box center [498, 186] width 163 height 152
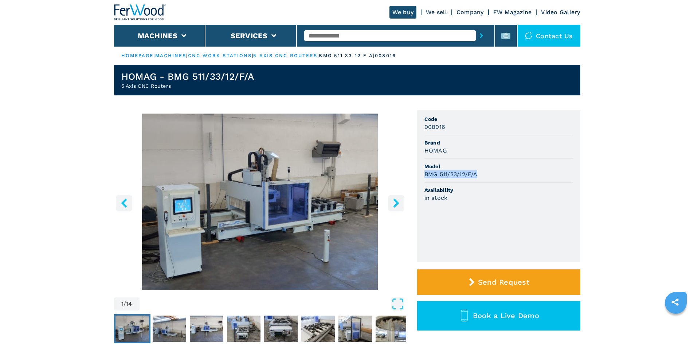
click at [511, 173] on div "BMG 511/33/12/F/A" at bounding box center [499, 174] width 149 height 8
drag, startPoint x: 425, startPoint y: 127, endPoint x: 461, endPoint y: 135, distance: 37.3
click at [461, 135] on li "Code 008016" at bounding box center [499, 124] width 149 height 24
click at [463, 132] on li "Code 008016" at bounding box center [499, 124] width 149 height 24
click at [343, 36] on input "text" at bounding box center [390, 35] width 172 height 11
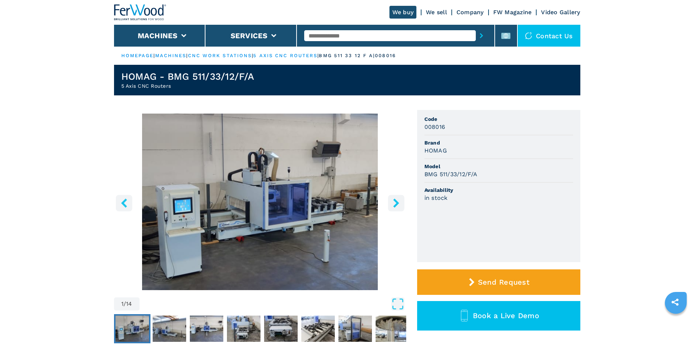
paste input "******"
type input "******"
click at [480, 35] on icon "submit-button" at bounding box center [481, 35] width 3 height 5
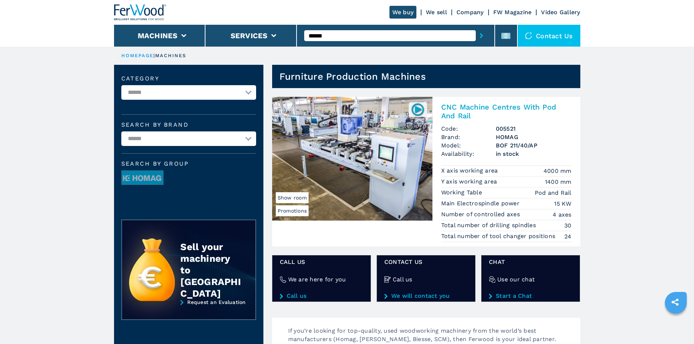
click at [472, 108] on h2 "CNC Machine Centres With Pod And Rail" at bounding box center [506, 111] width 130 height 17
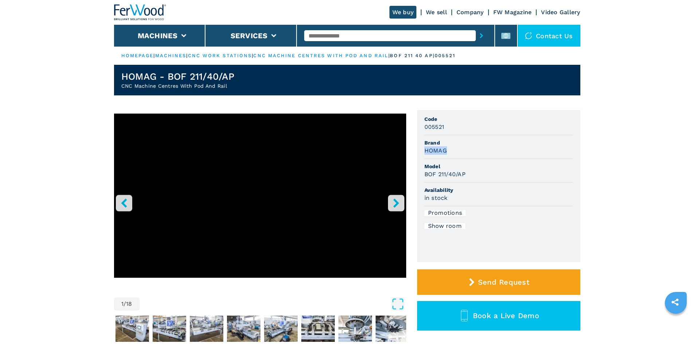
drag, startPoint x: 423, startPoint y: 152, endPoint x: 456, endPoint y: 154, distance: 33.2
click at [456, 154] on ul "Code 005521 Brand HOMAG Model BOF 211/40/AP Availability in stock Promotions Sh…" at bounding box center [498, 186] width 163 height 152
click at [468, 151] on div "HOMAG" at bounding box center [499, 151] width 149 height 8
drag, startPoint x: 424, startPoint y: 174, endPoint x: 479, endPoint y: 175, distance: 55.0
click at [479, 175] on ul "Code 005521 Brand HOMAG Model BOF 211/40/AP Availability in stock Promotions Sh…" at bounding box center [498, 186] width 163 height 152
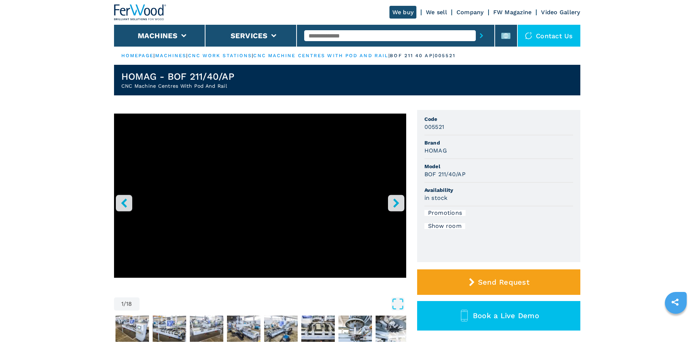
click at [480, 168] on span "Model" at bounding box center [499, 166] width 149 height 7
drag, startPoint x: 434, startPoint y: 128, endPoint x: 426, endPoint y: 128, distance: 7.7
click at [426, 128] on h3 "005521" at bounding box center [435, 127] width 20 height 8
drag, startPoint x: 425, startPoint y: 128, endPoint x: 453, endPoint y: 128, distance: 28.8
click at [453, 128] on div "005521" at bounding box center [499, 127] width 149 height 8
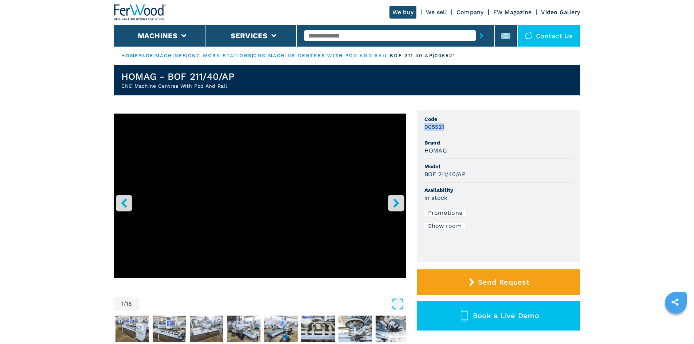
click at [484, 128] on div "005521" at bounding box center [499, 127] width 149 height 8
click at [340, 34] on input "text" at bounding box center [390, 35] width 172 height 11
paste input "******"
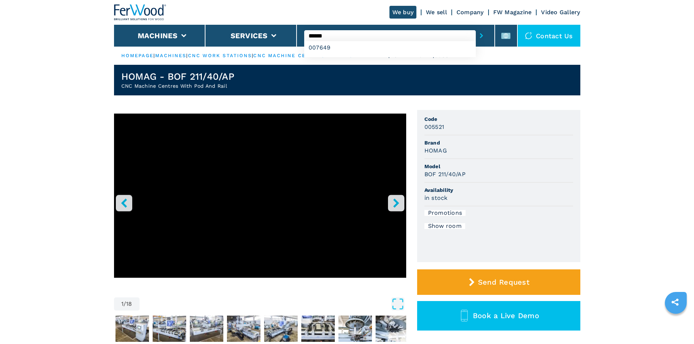
type input "******"
click at [476, 38] on button "submit-button" at bounding box center [481, 35] width 11 height 17
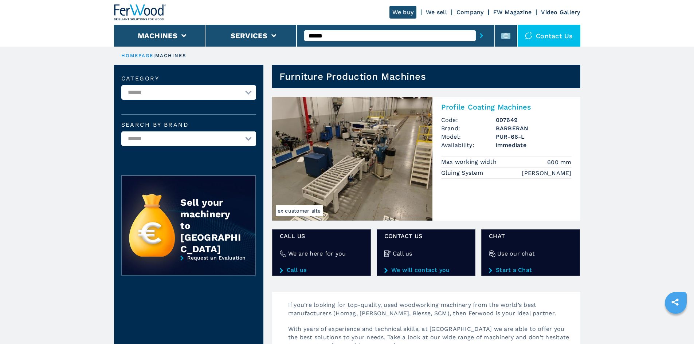
click at [480, 108] on h2 "Profile Coating Machines" at bounding box center [506, 107] width 130 height 9
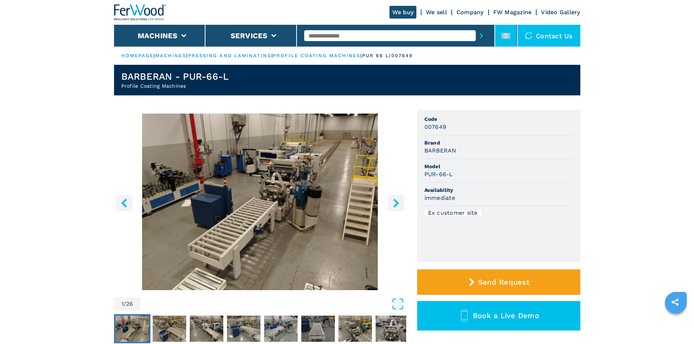
click at [507, 32] on icon at bounding box center [506, 35] width 9 height 9
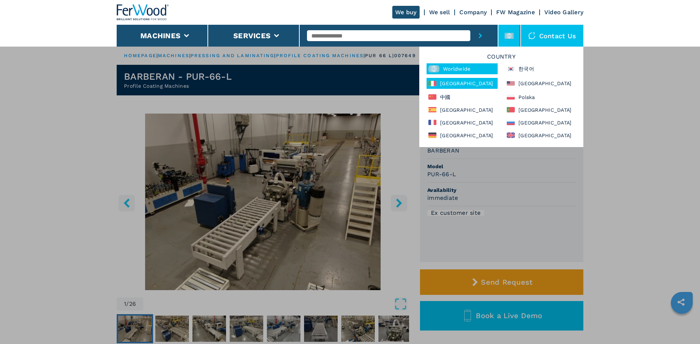
click at [461, 83] on div "Italia" at bounding box center [461, 83] width 71 height 11
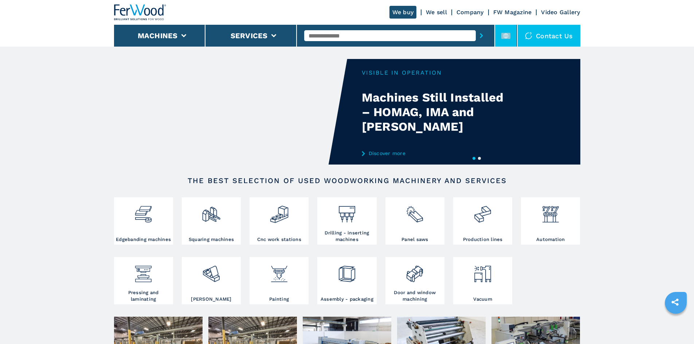
click at [503, 35] on rect at bounding box center [506, 36] width 9 height 6
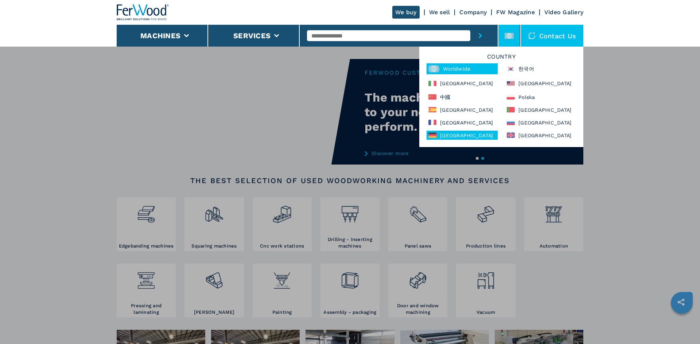
click at [461, 137] on div "Deutschland" at bounding box center [461, 135] width 71 height 9
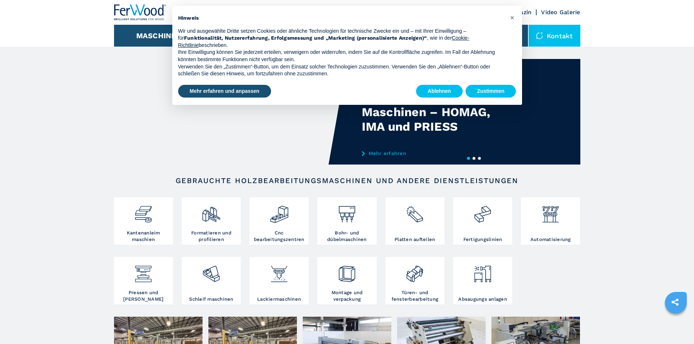
click at [399, 35] on p "Wir und ausgewählte Dritte setzen Cookies oder ähnliche Technologien für techni…" at bounding box center [341, 39] width 327 height 22
click at [514, 19] on span "×" at bounding box center [512, 17] width 4 height 9
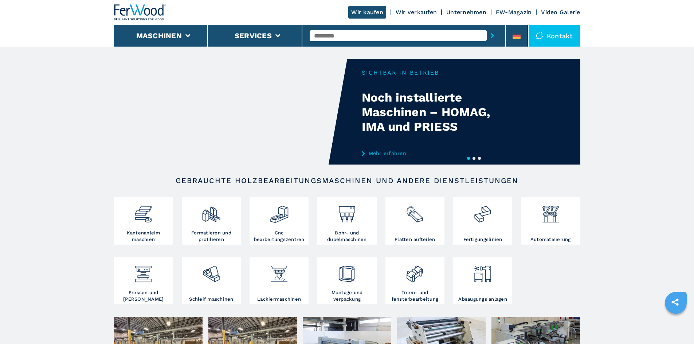
click at [350, 36] on input "text" at bounding box center [398, 35] width 177 height 11
paste input "******"
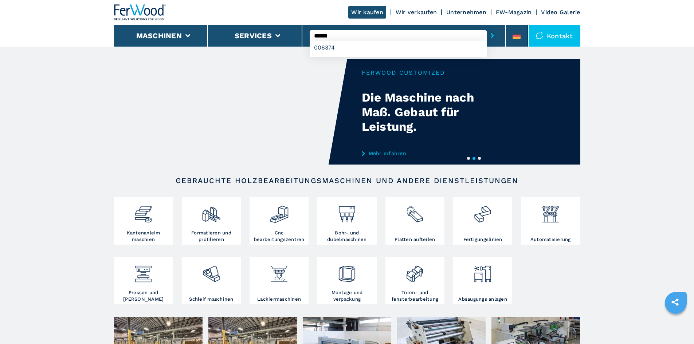
type input "******"
click at [491, 36] on icon "submit-button" at bounding box center [492, 35] width 3 height 5
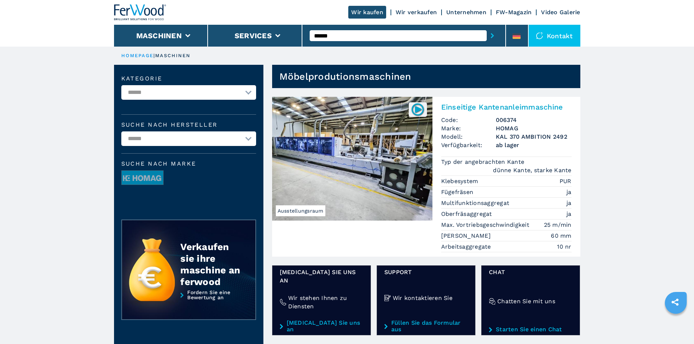
click at [483, 105] on h2 "Einseitige Kantenanleimmaschine" at bounding box center [506, 107] width 130 height 9
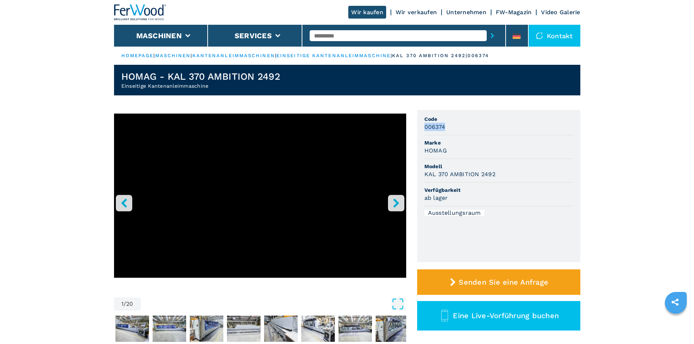
drag, startPoint x: 425, startPoint y: 128, endPoint x: 458, endPoint y: 127, distance: 33.2
click at [458, 127] on div "006374" at bounding box center [499, 127] width 149 height 8
copy h3 "006374"
click at [460, 130] on div "006374" at bounding box center [499, 127] width 149 height 8
drag, startPoint x: 448, startPoint y: 151, endPoint x: 440, endPoint y: 154, distance: 8.2
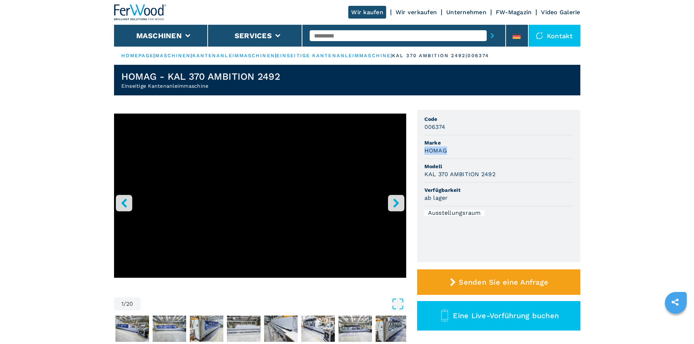
click at [422, 153] on ul "Code 006374 Marke HOMAG Modell KAL 370 AMBITION 2492 Verfügbarkeit ab lager Aus…" at bounding box center [498, 186] width 163 height 152
copy h3 "HOMAG"
click at [487, 152] on div "HOMAG" at bounding box center [499, 151] width 149 height 8
drag, startPoint x: 498, startPoint y: 174, endPoint x: 425, endPoint y: 177, distance: 73.0
click at [425, 177] on div "KAL 370 AMBITION 2492" at bounding box center [499, 174] width 149 height 8
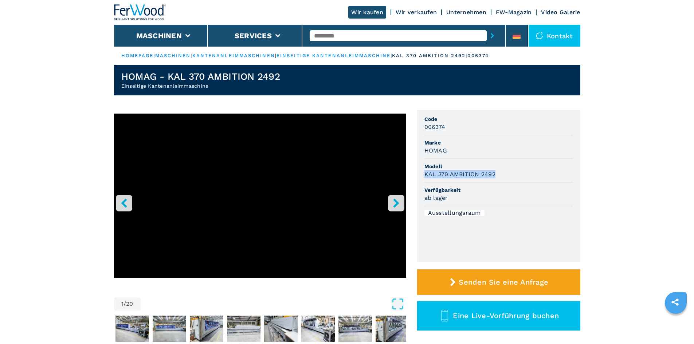
copy h3 "KAL 370 AMBITION 2492"
click at [544, 172] on div "KAL 370 AMBITION 2492" at bounding box center [499, 174] width 149 height 8
click at [543, 143] on span "Marke" at bounding box center [499, 142] width 149 height 7
click at [403, 205] on button "right-button" at bounding box center [396, 203] width 16 height 16
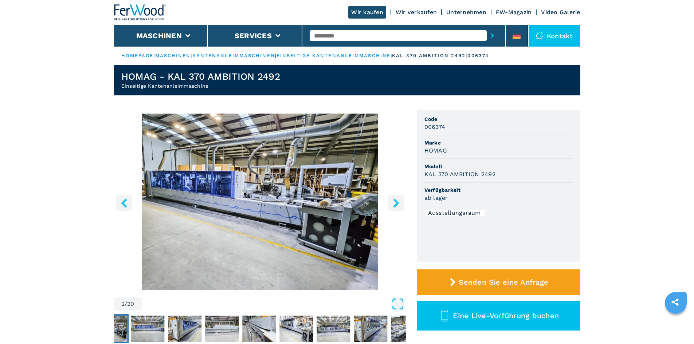
click at [259, 204] on img "Go to Slide 2" at bounding box center [260, 202] width 292 height 177
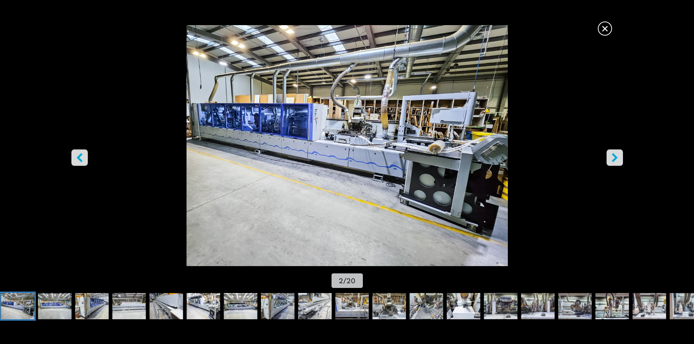
click at [554, 77] on img "Go to Slide 2" at bounding box center [347, 145] width 625 height 241
click at [606, 31] on span "×" at bounding box center [605, 27] width 13 height 13
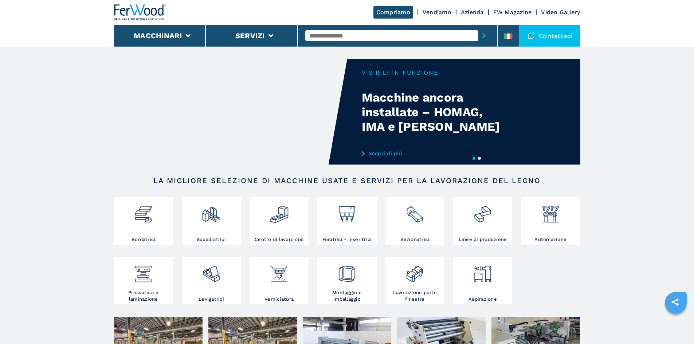
click at [347, 34] on input "text" at bounding box center [391, 35] width 173 height 11
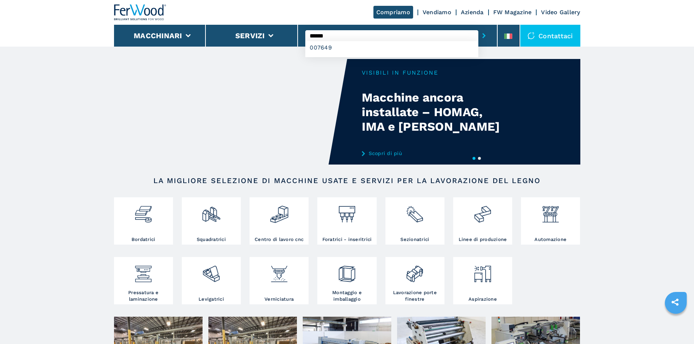
type input "******"
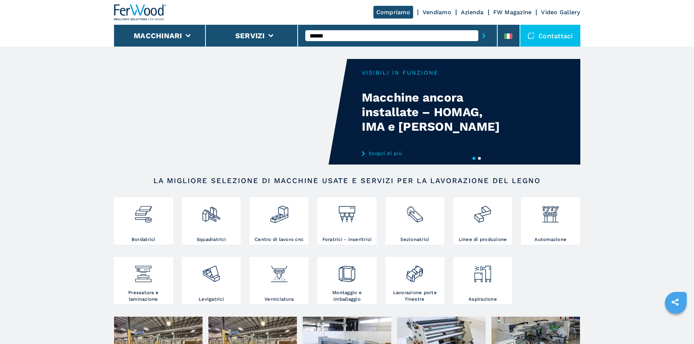
click at [483, 35] on button "submit-button" at bounding box center [484, 35] width 11 height 17
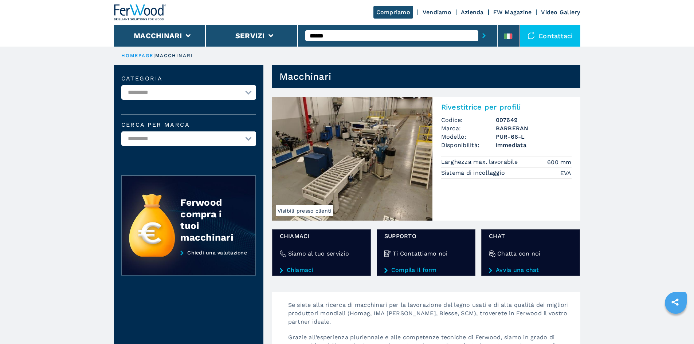
click at [349, 35] on input "******" at bounding box center [391, 35] width 173 height 11
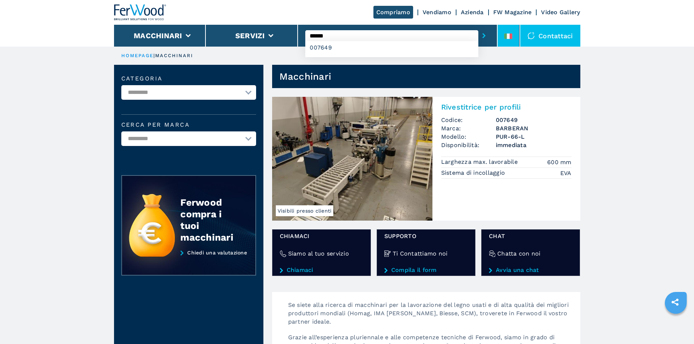
click at [511, 34] on icon at bounding box center [511, 36] width 3 height 5
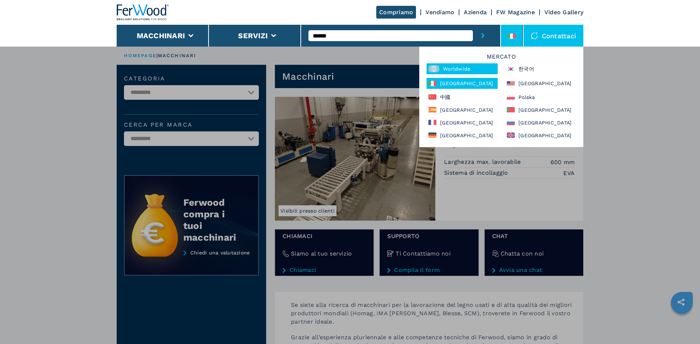
click at [469, 70] on div "Worldwide" at bounding box center [461, 68] width 71 height 11
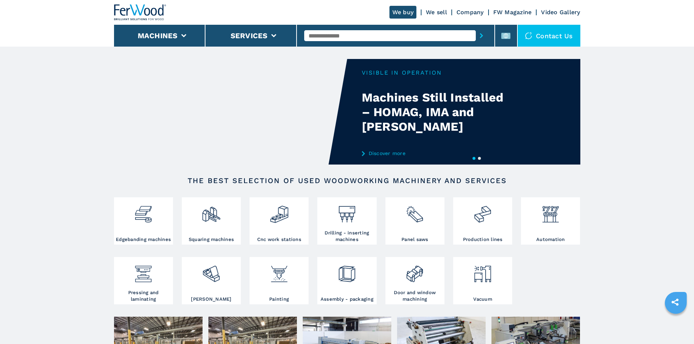
click at [376, 33] on input "text" at bounding box center [390, 35] width 172 height 11
paste input "******"
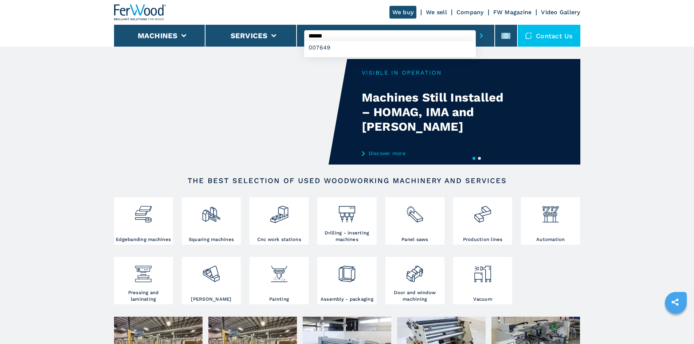
type input "******"
click at [480, 36] on icon "submit-button" at bounding box center [481, 35] width 3 height 5
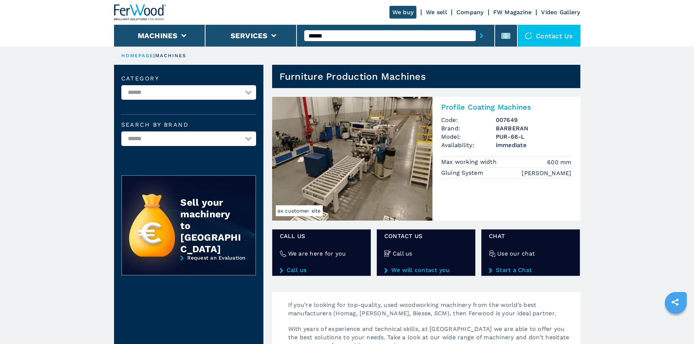
click at [507, 105] on h2 "Profile Coating Machines" at bounding box center [506, 107] width 130 height 9
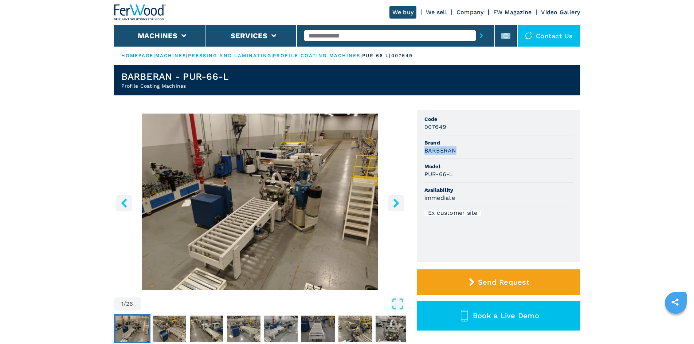
drag, startPoint x: 425, startPoint y: 149, endPoint x: 469, endPoint y: 147, distance: 44.5
click at [469, 148] on div "BARBERAN" at bounding box center [499, 151] width 149 height 8
copy h3 "BARBERAN"
click at [470, 147] on div "BARBERAN" at bounding box center [499, 151] width 149 height 8
drag, startPoint x: 423, startPoint y: 175, endPoint x: 459, endPoint y: 173, distance: 35.4
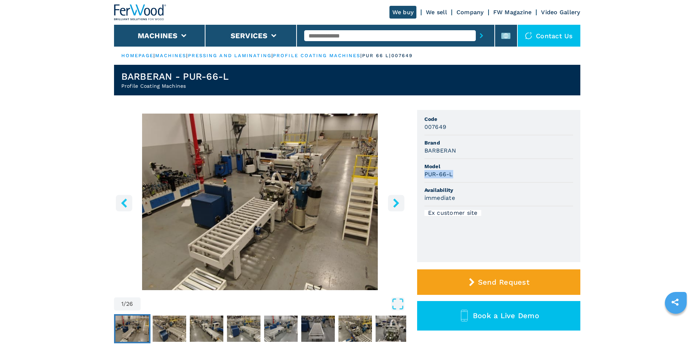
click at [459, 173] on ul "Code 007649 Brand BARBERAN Model PUR-66-L Availability immediate Ex customer si…" at bounding box center [498, 186] width 163 height 152
copy h3 "PUR-66-L"
click at [481, 171] on div "PUR-66-L" at bounding box center [499, 174] width 149 height 8
drag, startPoint x: 426, startPoint y: 126, endPoint x: 453, endPoint y: 126, distance: 27.3
click at [453, 126] on div "007649" at bounding box center [499, 127] width 149 height 8
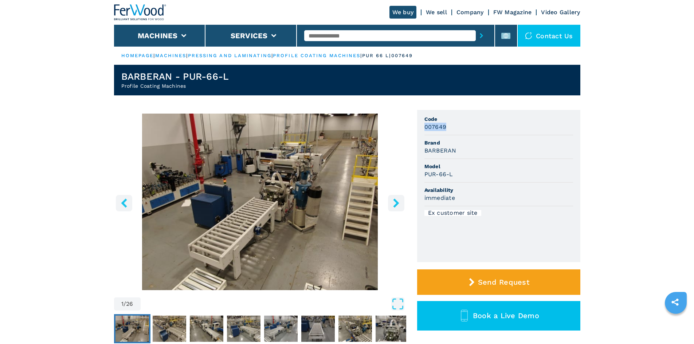
copy h3 "007649"
click at [455, 128] on div "007649" at bounding box center [499, 127] width 149 height 8
click at [315, 36] on input "text" at bounding box center [390, 35] width 172 height 11
paste input "******"
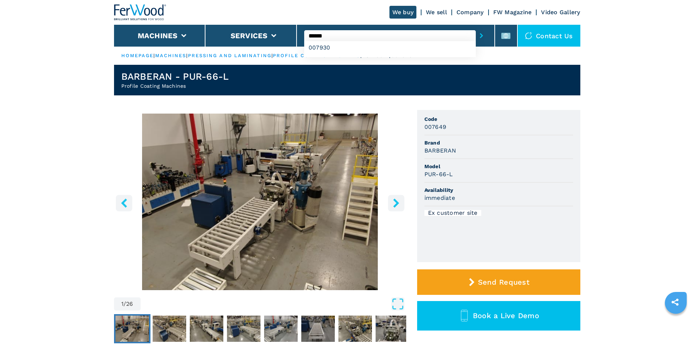
type input "******"
click at [480, 35] on icon "submit-button" at bounding box center [481, 35] width 3 height 5
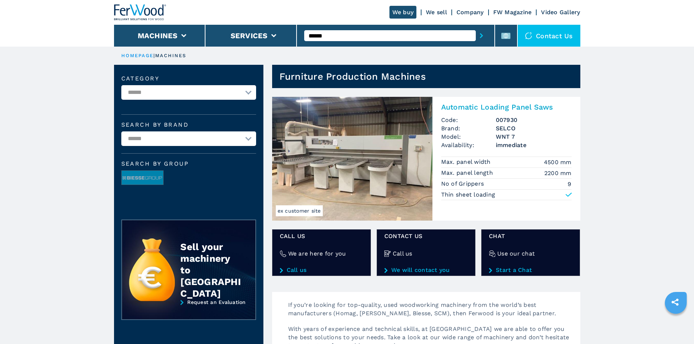
click at [467, 109] on h2 "Automatic Loading Panel Saws" at bounding box center [506, 107] width 130 height 9
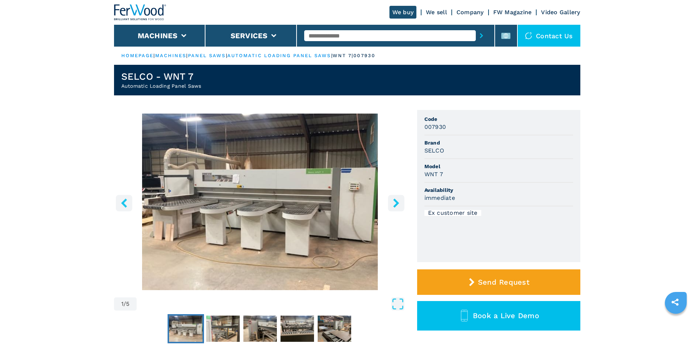
click at [435, 151] on h3 "SELCO" at bounding box center [435, 151] width 20 height 8
copy h3 "SELCO"
click at [514, 160] on li "Model WNT 7" at bounding box center [499, 171] width 149 height 24
drag, startPoint x: 424, startPoint y: 172, endPoint x: 449, endPoint y: 172, distance: 24.4
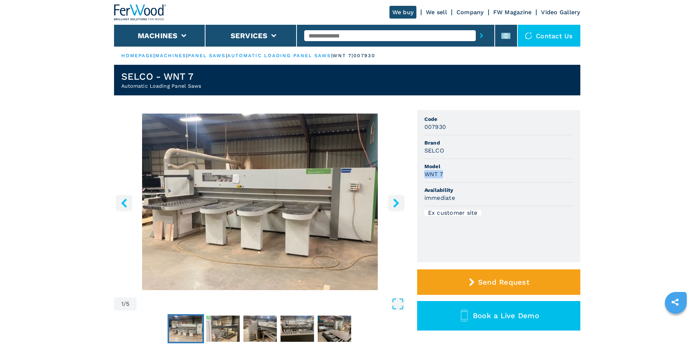
click at [449, 172] on div "WNT 7" at bounding box center [499, 174] width 149 height 8
copy h3 "WNT 7"
click at [455, 172] on div "WNT 7" at bounding box center [499, 174] width 149 height 8
drag, startPoint x: 425, startPoint y: 127, endPoint x: 455, endPoint y: 128, distance: 29.5
click at [455, 128] on div "007930" at bounding box center [499, 127] width 149 height 8
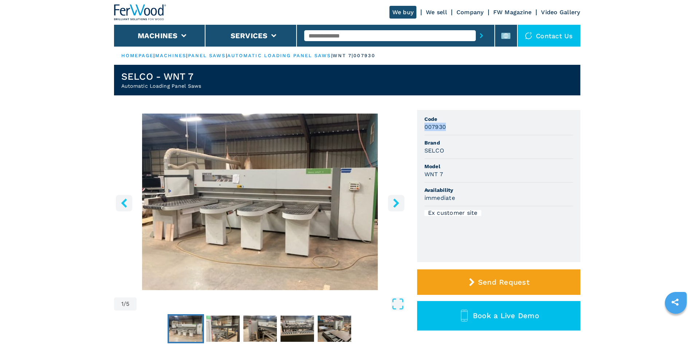
copy h3 "007930"
click at [456, 129] on div "007930" at bounding box center [499, 127] width 149 height 8
click at [323, 31] on input "text" at bounding box center [390, 35] width 172 height 11
paste input "******"
type input "******"
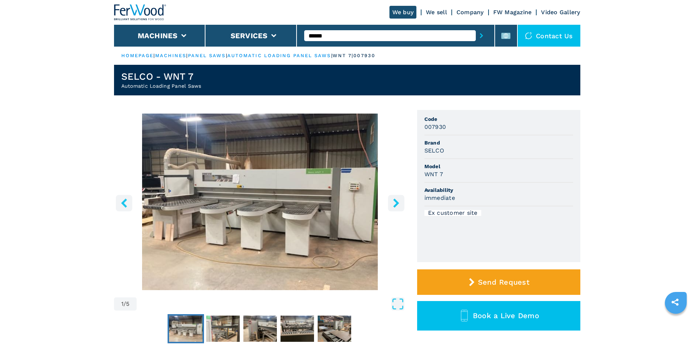
click at [476, 34] on button "submit-button" at bounding box center [481, 35] width 11 height 17
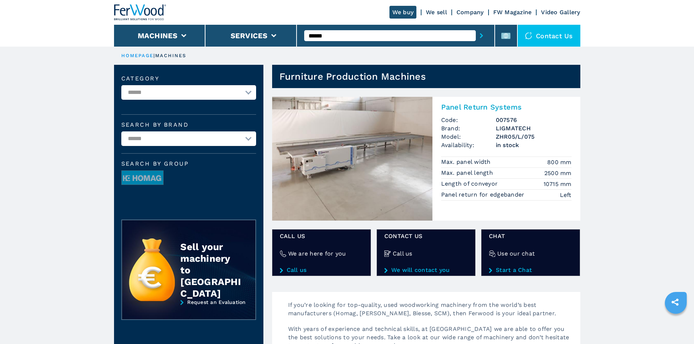
click at [472, 107] on h2 "Panel Return Systems" at bounding box center [506, 107] width 130 height 9
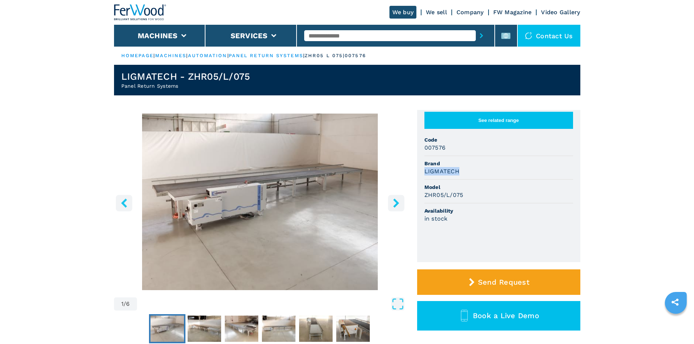
drag, startPoint x: 425, startPoint y: 177, endPoint x: 457, endPoint y: 178, distance: 32.1
click at [457, 176] on h3 "LIGMATECH" at bounding box center [442, 171] width 35 height 8
copy h3 "LIGMATECH"
click at [494, 176] on div "LIGMATECH" at bounding box center [499, 171] width 149 height 8
drag, startPoint x: 425, startPoint y: 203, endPoint x: 467, endPoint y: 202, distance: 42.6
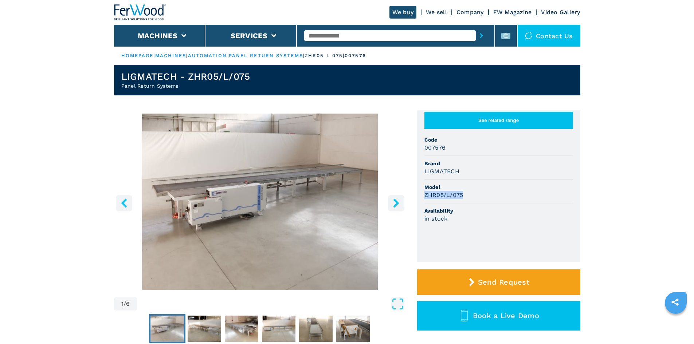
click at [467, 199] on div "ZHR05/L/075" at bounding box center [499, 195] width 149 height 8
copy h3 "ZHR05/L/075"
click at [491, 191] on span "Model" at bounding box center [499, 187] width 149 height 7
drag, startPoint x: 423, startPoint y: 154, endPoint x: 457, endPoint y: 155, distance: 34.6
click at [457, 155] on ul "See related range Code 007576 Brand LIGMATECH Model ZHR05/L/075 Availability in…" at bounding box center [498, 186] width 163 height 152
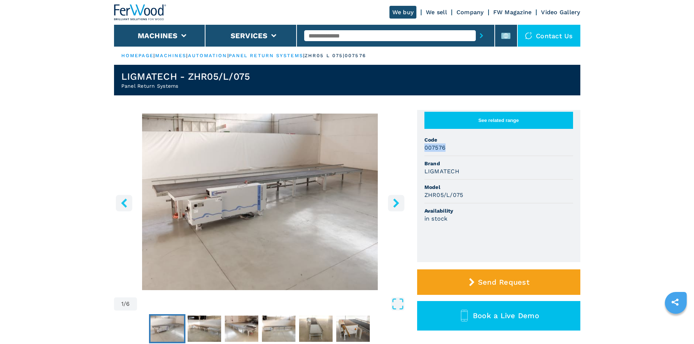
copy h3 "007576"
click at [461, 152] on div "007576" at bounding box center [499, 148] width 149 height 8
drag, startPoint x: 426, startPoint y: 180, endPoint x: 471, endPoint y: 182, distance: 44.9
click at [464, 176] on div "LIGMATECH" at bounding box center [499, 171] width 149 height 8
copy h3 "LIGMATECH"
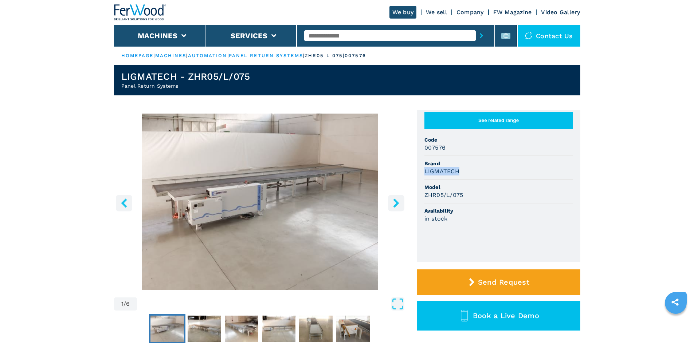
click at [496, 176] on div "LIGMATECH" at bounding box center [499, 171] width 149 height 8
drag, startPoint x: 422, startPoint y: 200, endPoint x: 470, endPoint y: 203, distance: 47.8
click at [470, 203] on ul "See related range Code 007576 Brand LIGMATECH Model ZHR05/L/075 Availability in…" at bounding box center [498, 186] width 163 height 152
click at [506, 199] on div "ZHR05/L/075" at bounding box center [499, 195] width 149 height 8
drag, startPoint x: 451, startPoint y: 187, endPoint x: 428, endPoint y: 168, distance: 29.5
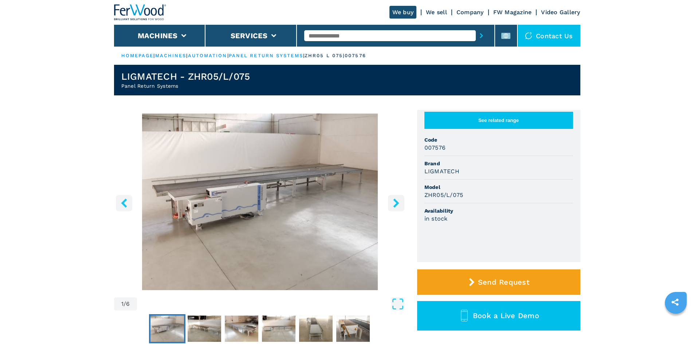
click at [449, 186] on li "Model ZHR05/L/075" at bounding box center [499, 192] width 149 height 24
drag, startPoint x: 423, startPoint y: 155, endPoint x: 445, endPoint y: 156, distance: 21.9
click at [445, 156] on ul "See related range Code 007576 Brand LIGMATECH Model ZHR05/L/075 Availability in…" at bounding box center [498, 186] width 163 height 152
click at [462, 166] on li "Brand LIGMATECH" at bounding box center [499, 168] width 149 height 24
click at [358, 40] on input "text" at bounding box center [390, 35] width 172 height 11
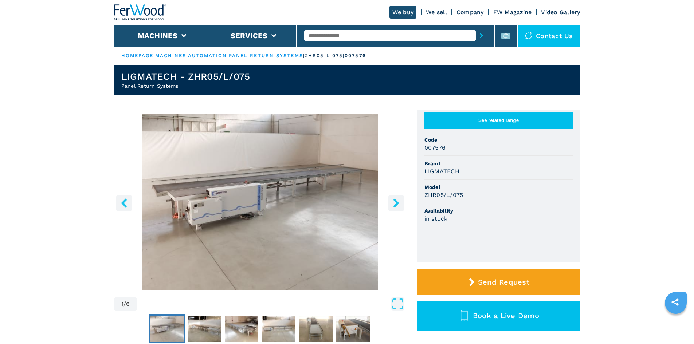
paste input "******"
type input "******"
click at [480, 36] on icon "submit-button" at bounding box center [481, 35] width 3 height 5
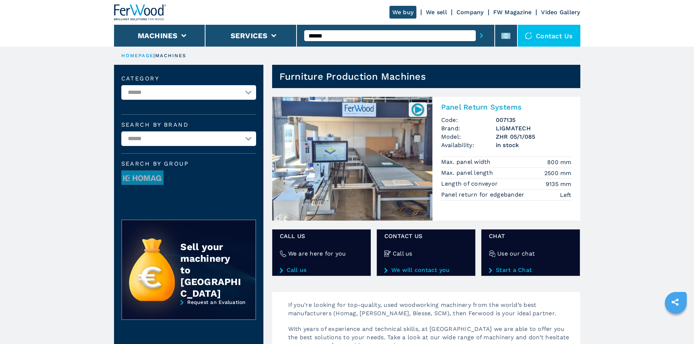
click at [479, 104] on h2 "Panel Return Systems" at bounding box center [506, 107] width 130 height 9
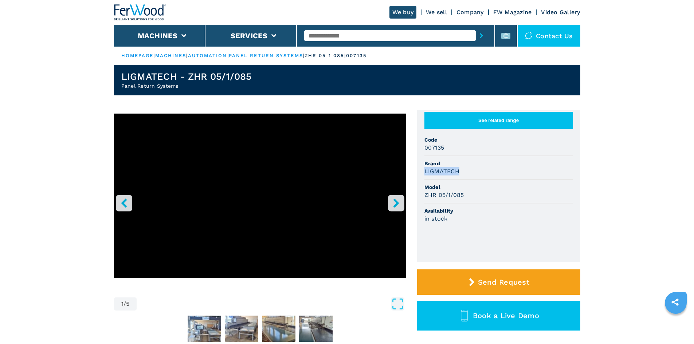
drag, startPoint x: 426, startPoint y: 180, endPoint x: 467, endPoint y: 180, distance: 40.8
click at [467, 176] on div "LIGMATECH" at bounding box center [499, 171] width 149 height 8
click at [470, 191] on span "Model" at bounding box center [499, 187] width 149 height 7
drag, startPoint x: 424, startPoint y: 202, endPoint x: 471, endPoint y: 201, distance: 46.7
click at [471, 201] on ul "See related range Code 007135 Brand LIGMATECH Model ZHR 05/1/085 Availability i…" at bounding box center [498, 186] width 163 height 152
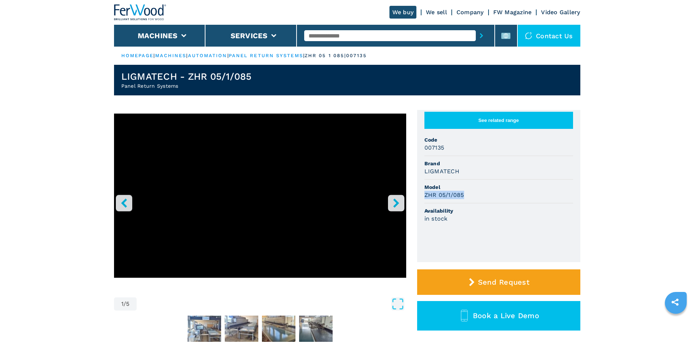
click at [476, 198] on div "ZHR 05/1/085" at bounding box center [499, 195] width 149 height 8
drag, startPoint x: 422, startPoint y: 156, endPoint x: 449, endPoint y: 155, distance: 26.3
click at [449, 155] on ul "See related range Code 007135 Brand LIGMATECH Model ZHR 05/1/085 Availability i…" at bounding box center [498, 186] width 163 height 152
click at [478, 167] on span "Brand" at bounding box center [499, 163] width 149 height 7
click at [351, 36] on input "text" at bounding box center [390, 35] width 172 height 11
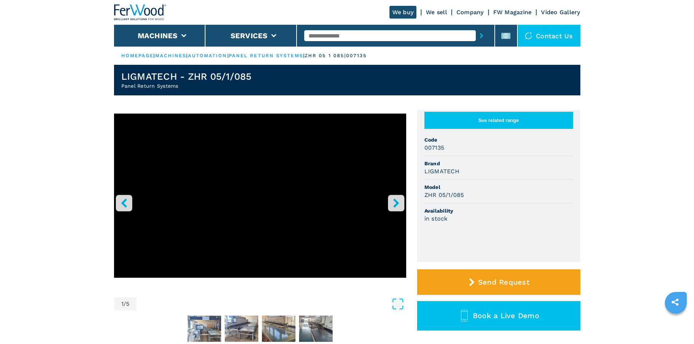
paste input "**********"
type input "**********"
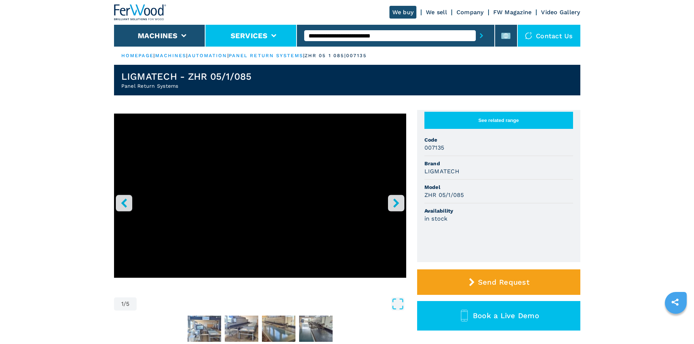
drag, startPoint x: 397, startPoint y: 37, endPoint x: 293, endPoint y: 31, distance: 104.8
click at [291, 33] on div "**********" at bounding box center [347, 23] width 467 height 47
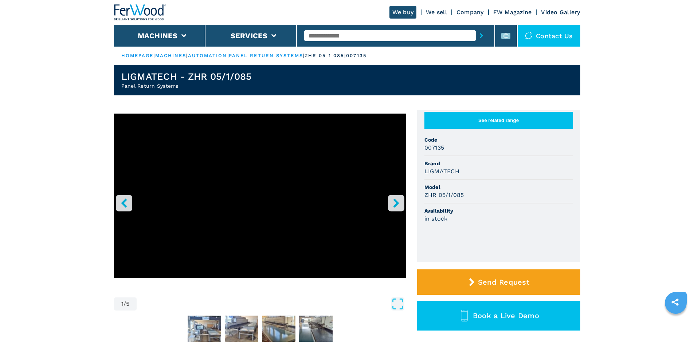
click at [390, 35] on input "text" at bounding box center [390, 35] width 172 height 11
paste input "******"
type input "******"
click at [476, 34] on button "submit-button" at bounding box center [481, 35] width 11 height 17
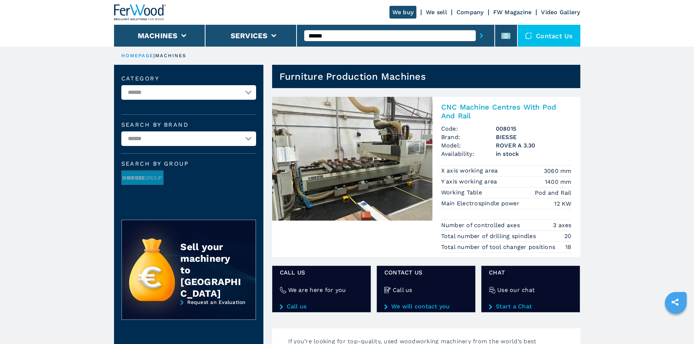
click at [493, 106] on h2 "CNC Machine Centres With Pod And Rail" at bounding box center [506, 111] width 130 height 17
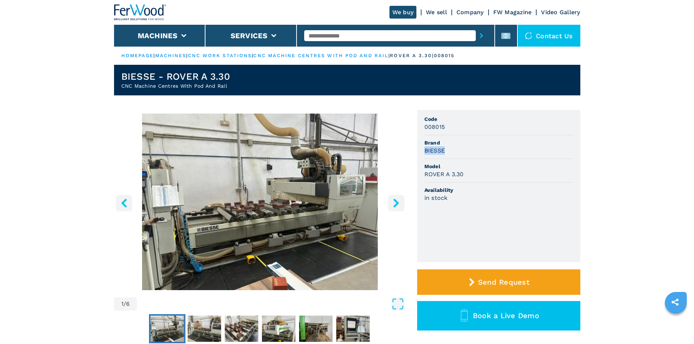
drag, startPoint x: 422, startPoint y: 149, endPoint x: 474, endPoint y: 149, distance: 51.8
click at [474, 149] on ul "Code 008015 Brand BIESSE Model ROVER A 3.30 Availability in stock" at bounding box center [498, 186] width 163 height 152
click at [474, 152] on div "BIESSE" at bounding box center [499, 151] width 149 height 8
drag, startPoint x: 426, startPoint y: 173, endPoint x: 465, endPoint y: 172, distance: 39.0
click at [465, 172] on ul "Code 008015 Brand BIESSE Model ROVER A 3.30 Availability in stock" at bounding box center [498, 186] width 163 height 152
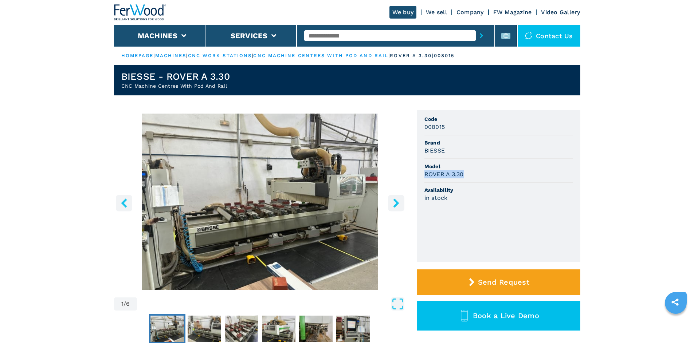
click at [516, 178] on div "ROVER A 3.30" at bounding box center [499, 174] width 149 height 8
drag, startPoint x: 422, startPoint y: 126, endPoint x: 460, endPoint y: 129, distance: 38.7
click at [460, 129] on ul "Code 008015 Brand BIESSE Model ROVER A 3.30 Availability in stock" at bounding box center [498, 186] width 163 height 152
click at [460, 129] on div "008015" at bounding box center [499, 127] width 149 height 8
